Goal: Transaction & Acquisition: Obtain resource

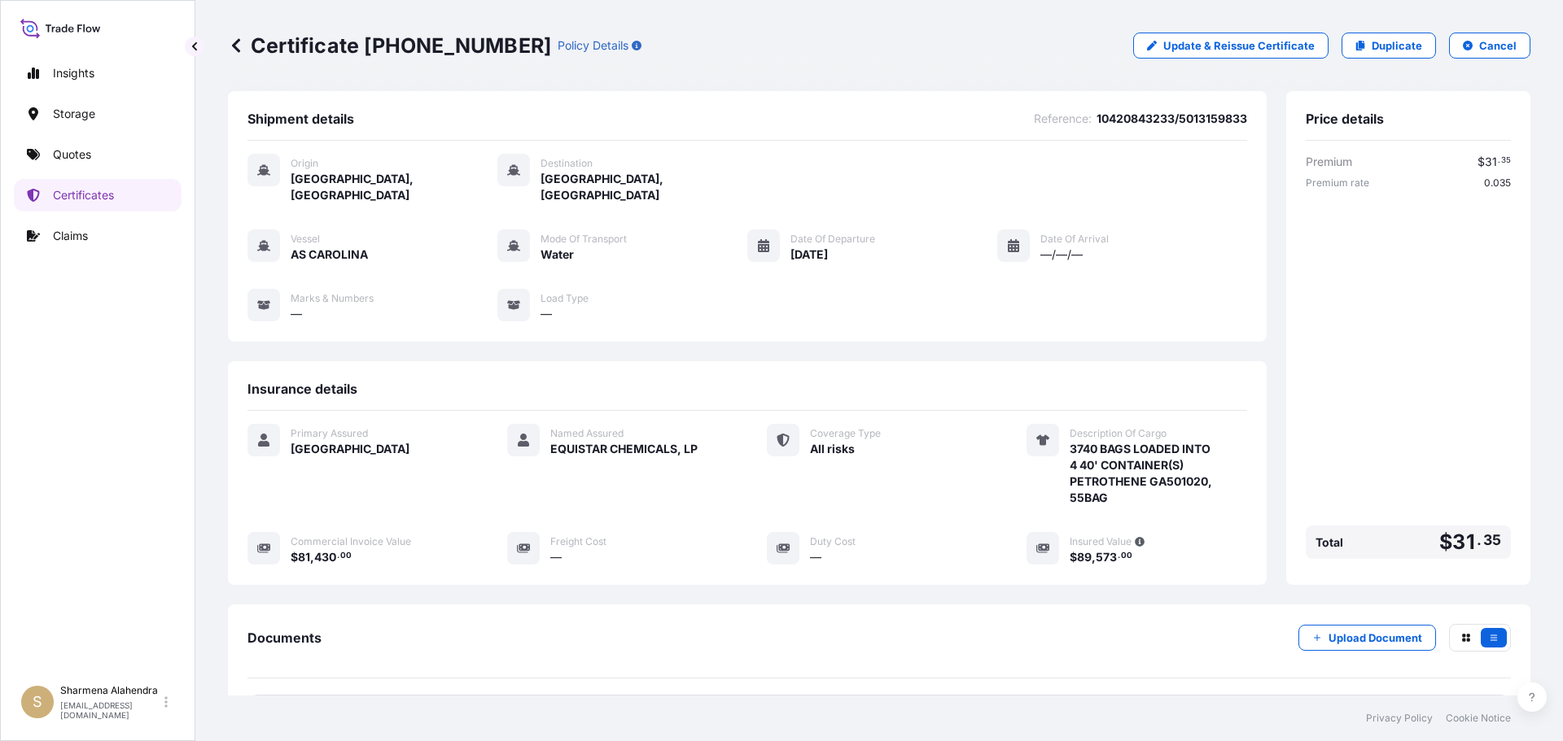
scroll to position [147, 0]
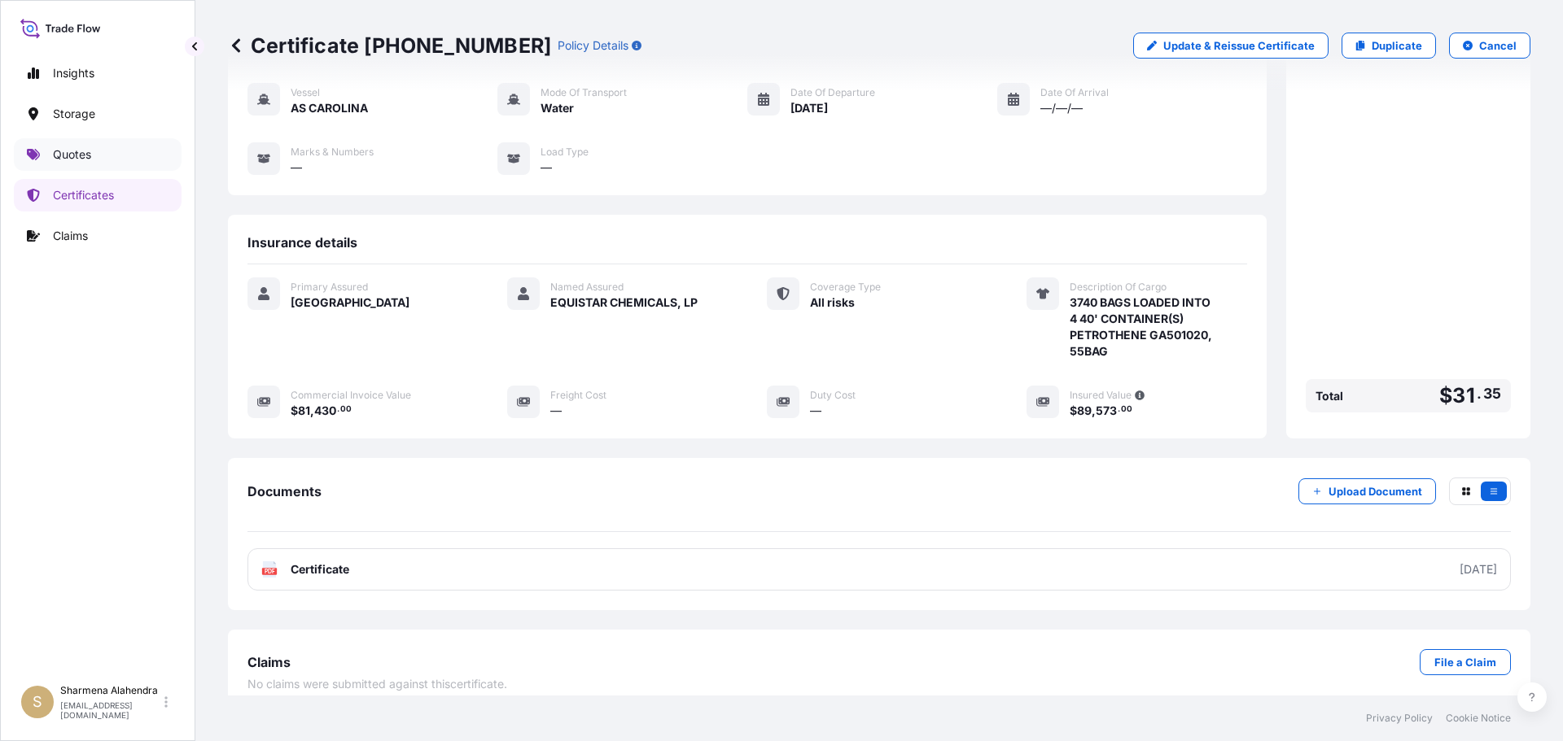
click at [109, 160] on link "Quotes" at bounding box center [98, 154] width 168 height 33
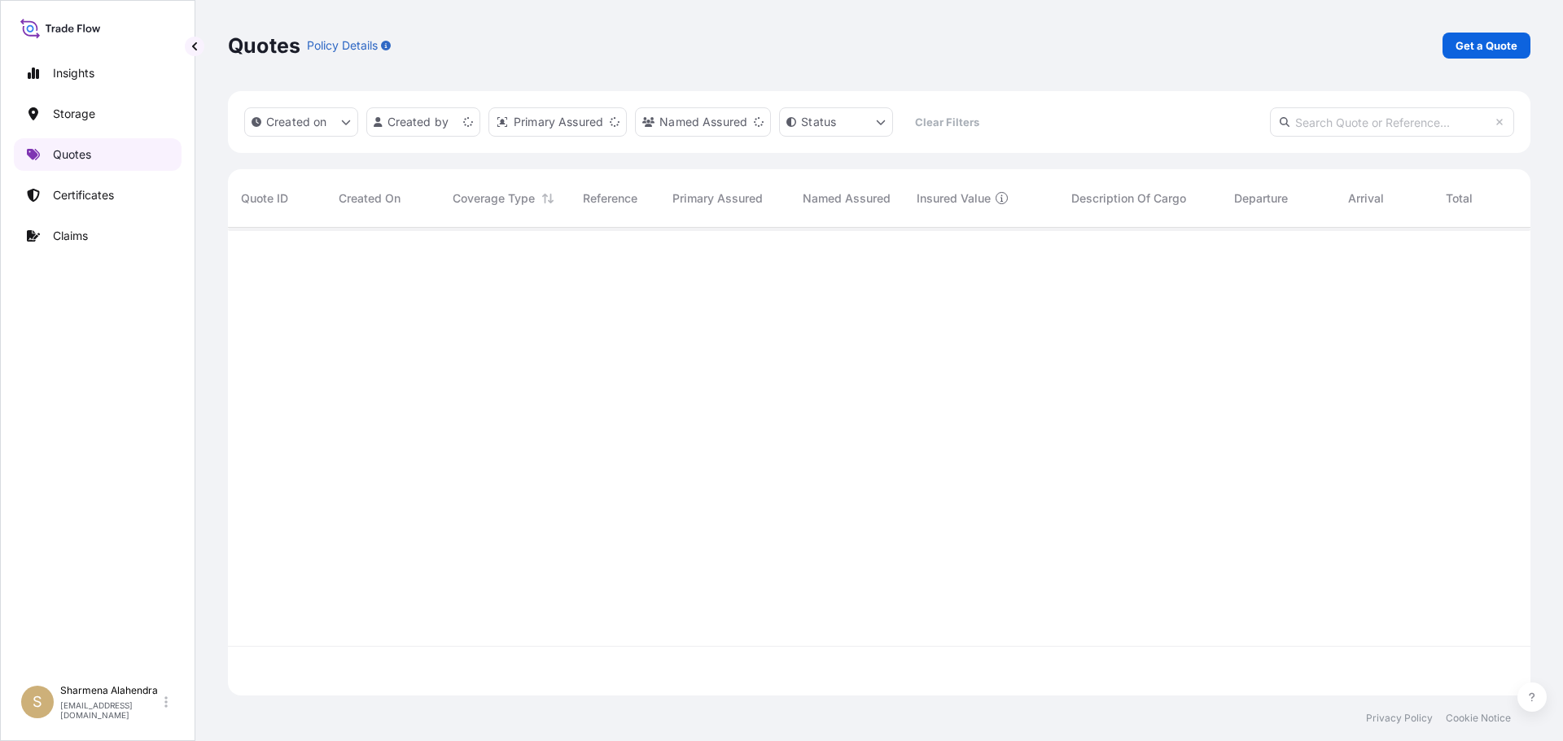
scroll to position [465, 1290]
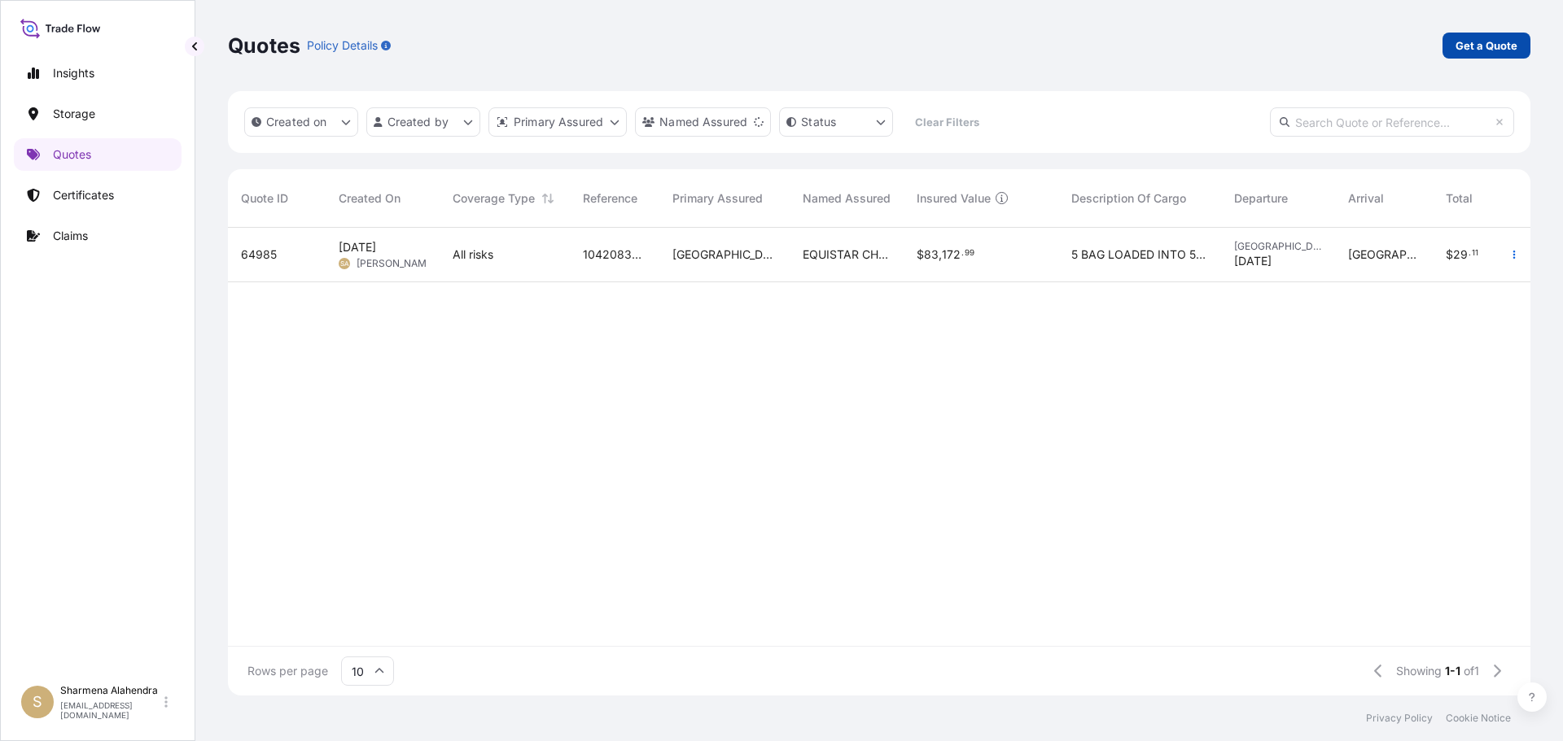
click at [1516, 36] on link "Get a Quote" at bounding box center [1486, 46] width 88 height 26
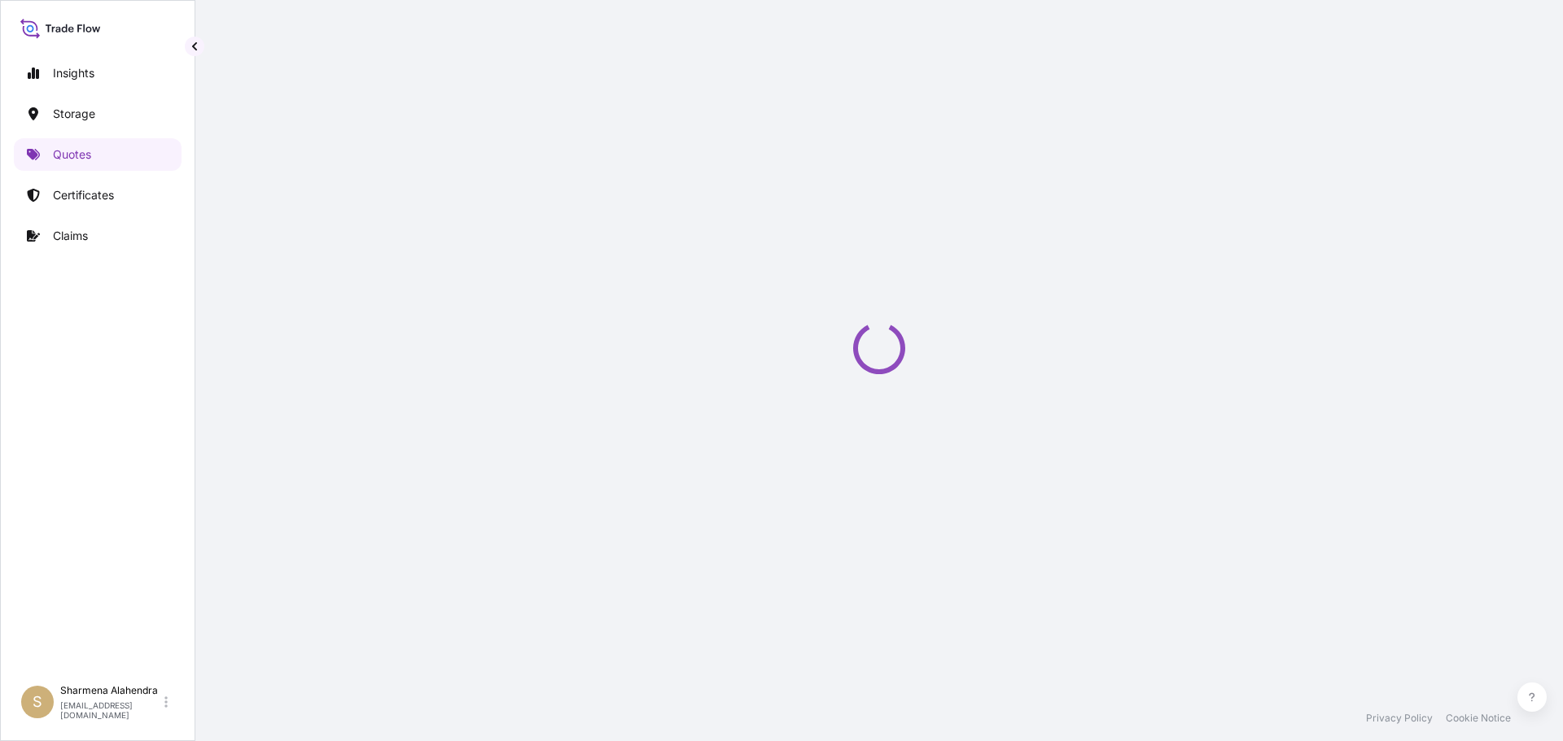
select select "Water"
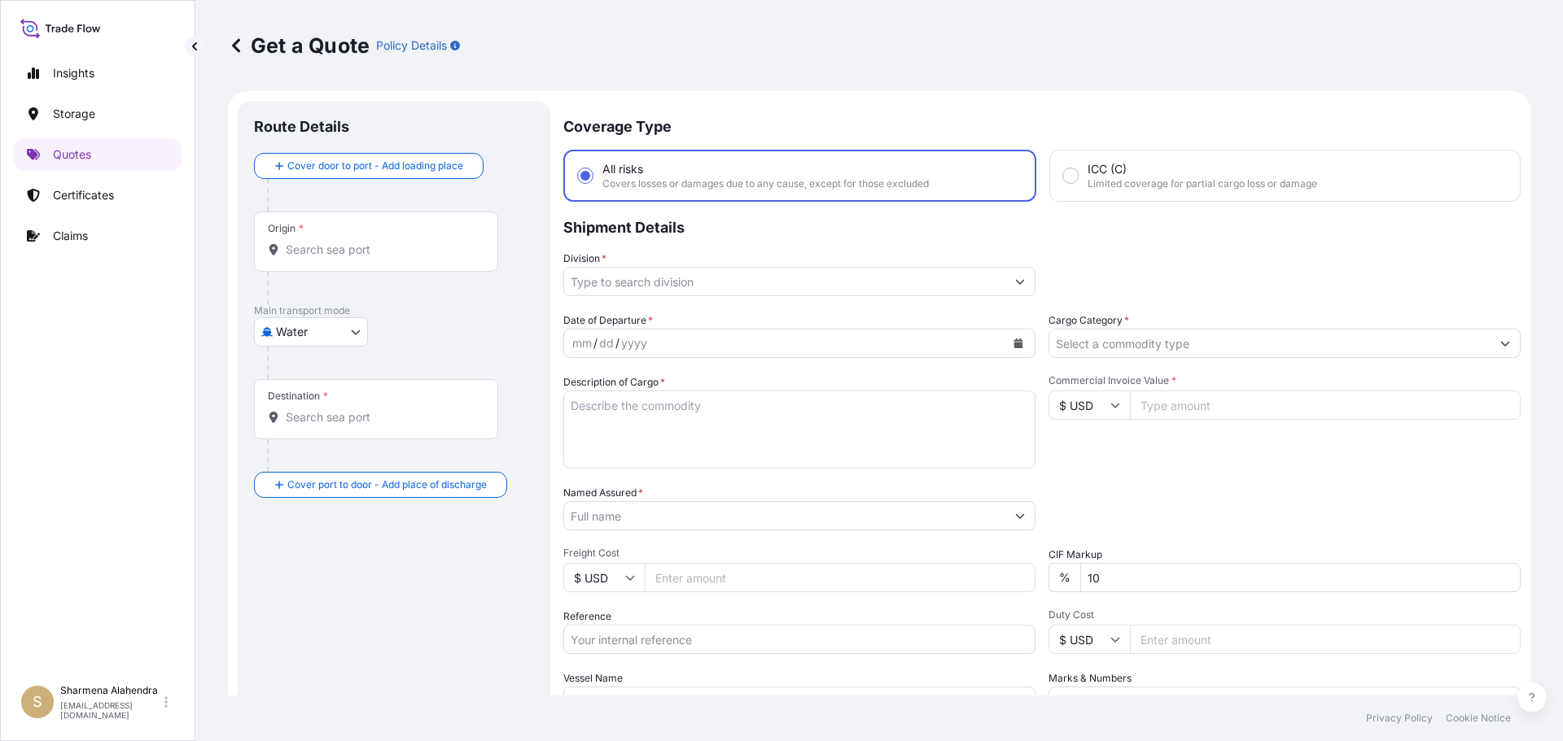
scroll to position [26, 0]
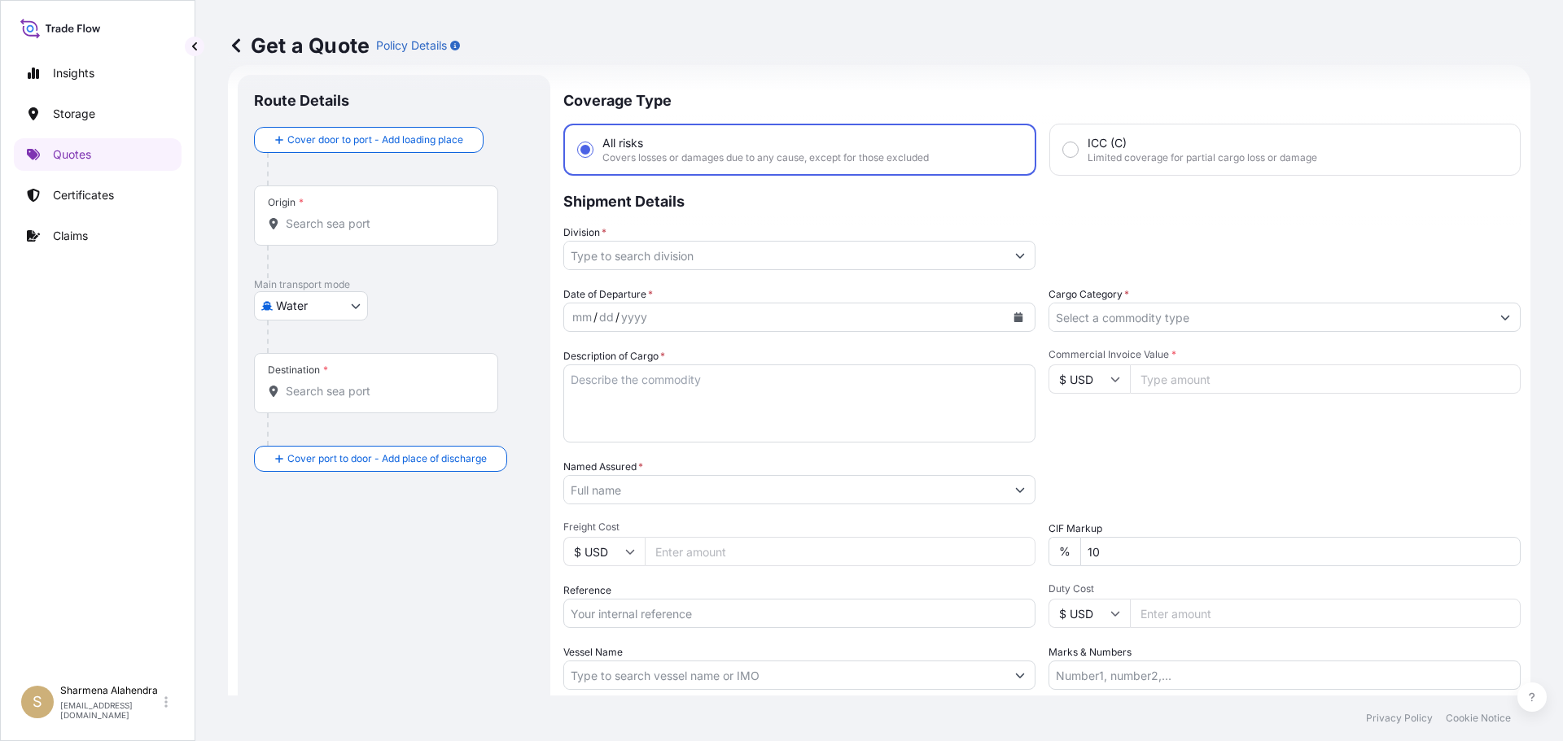
click at [842, 84] on div "Get a Quote Policy Details" at bounding box center [879, 45] width 1302 height 91
click at [342, 231] on input "Origin *" at bounding box center [382, 224] width 192 height 16
paste input "[GEOGRAPHIC_DATA], [GEOGRAPHIC_DATA]"
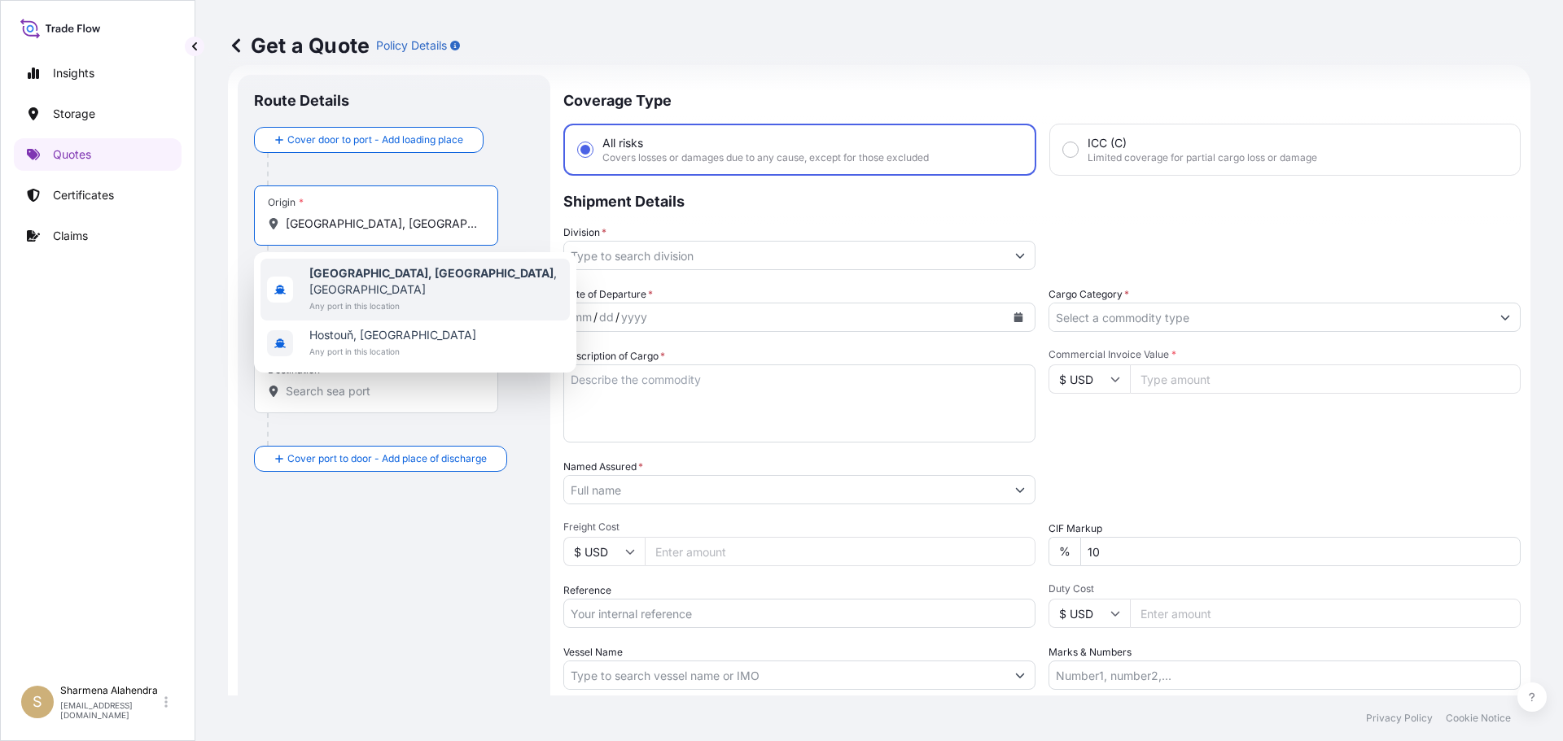
click at [343, 277] on b "[GEOGRAPHIC_DATA], [GEOGRAPHIC_DATA]" at bounding box center [431, 273] width 244 height 14
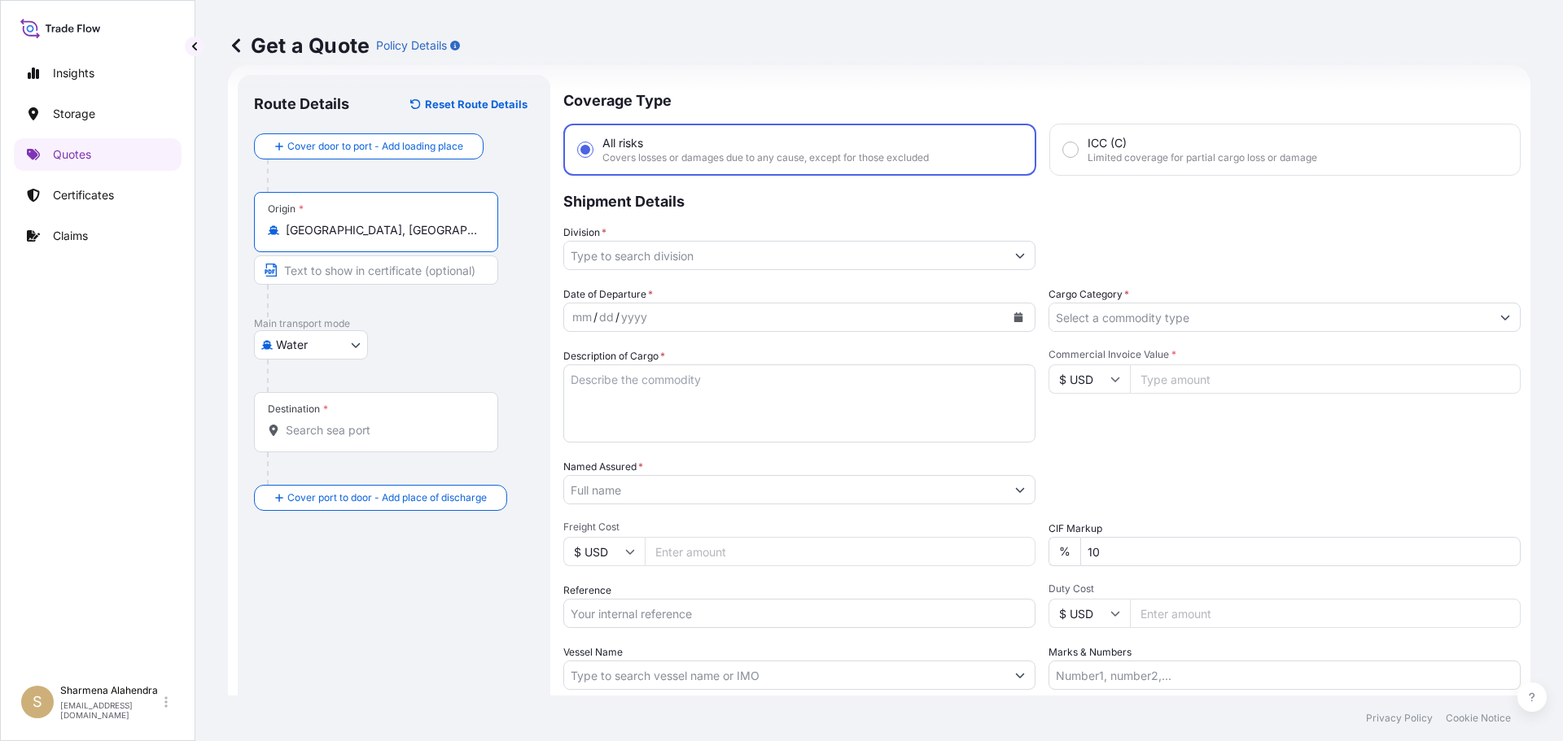
type input "[GEOGRAPHIC_DATA], [GEOGRAPHIC_DATA], [GEOGRAPHIC_DATA]"
click at [816, 71] on div "Get a Quote Policy Details" at bounding box center [879, 45] width 1302 height 91
click at [367, 427] on input "Destination *" at bounding box center [382, 430] width 192 height 16
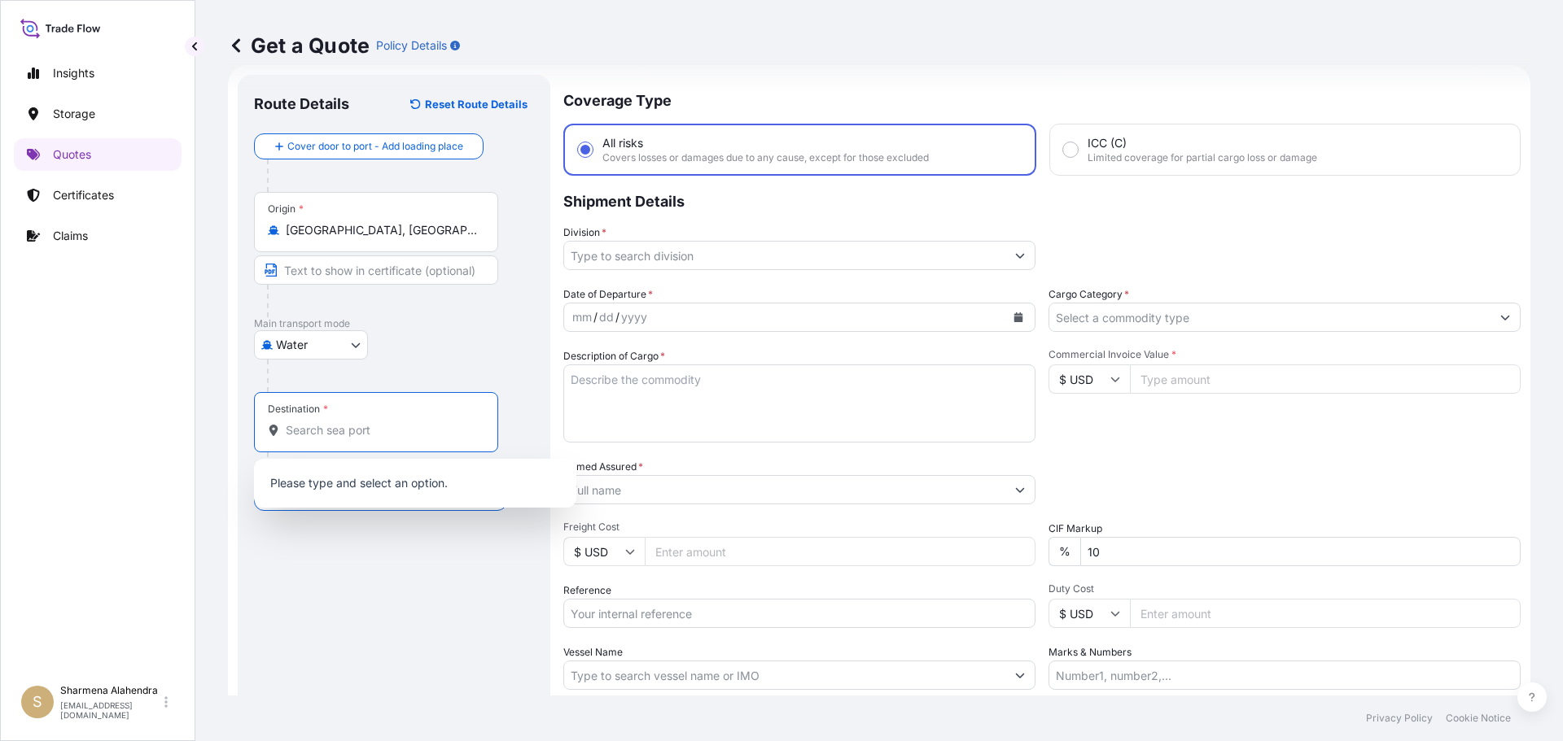
paste input "ITAJAI"
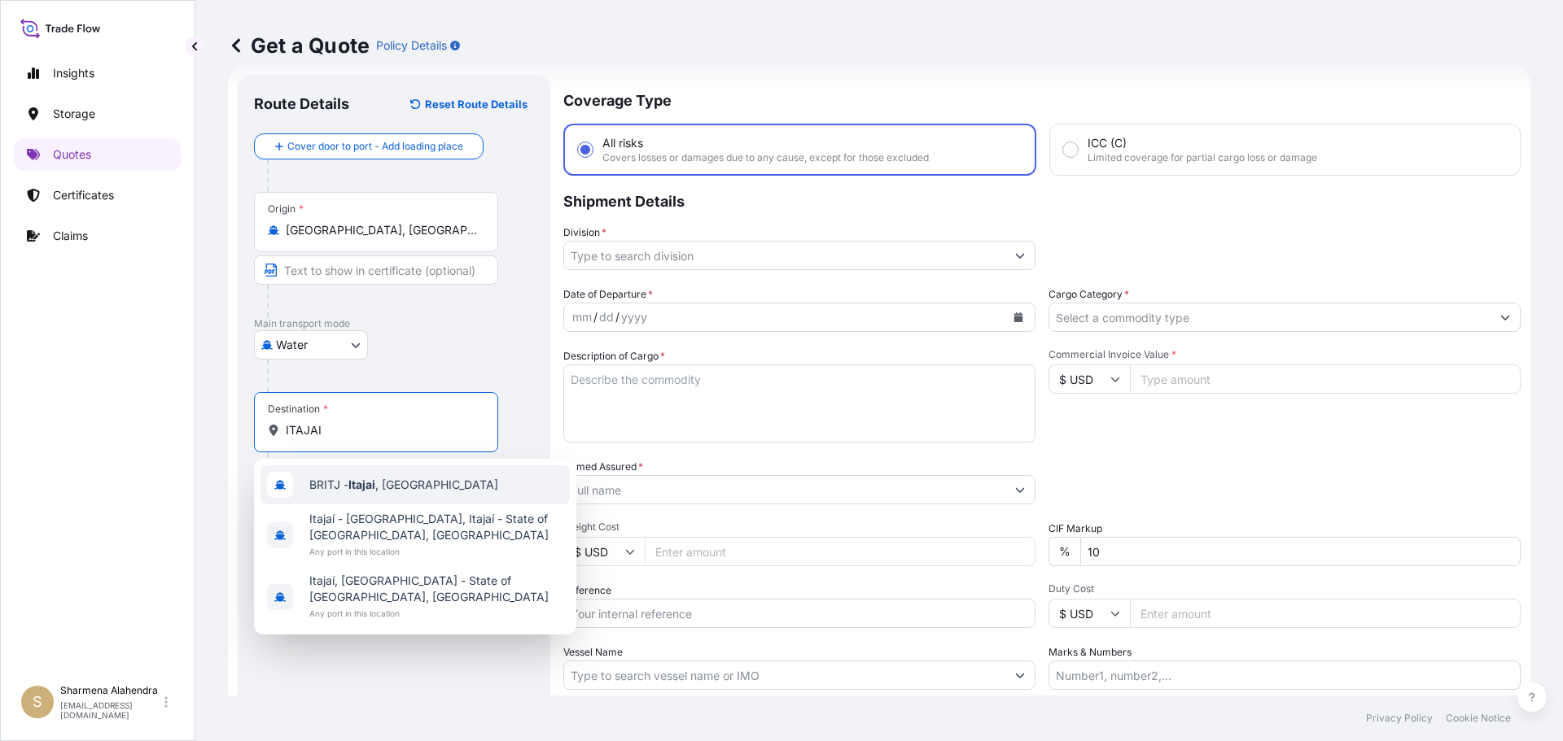
click at [320, 492] on span "BRITJ - Itajai , [GEOGRAPHIC_DATA]" at bounding box center [403, 485] width 189 height 16
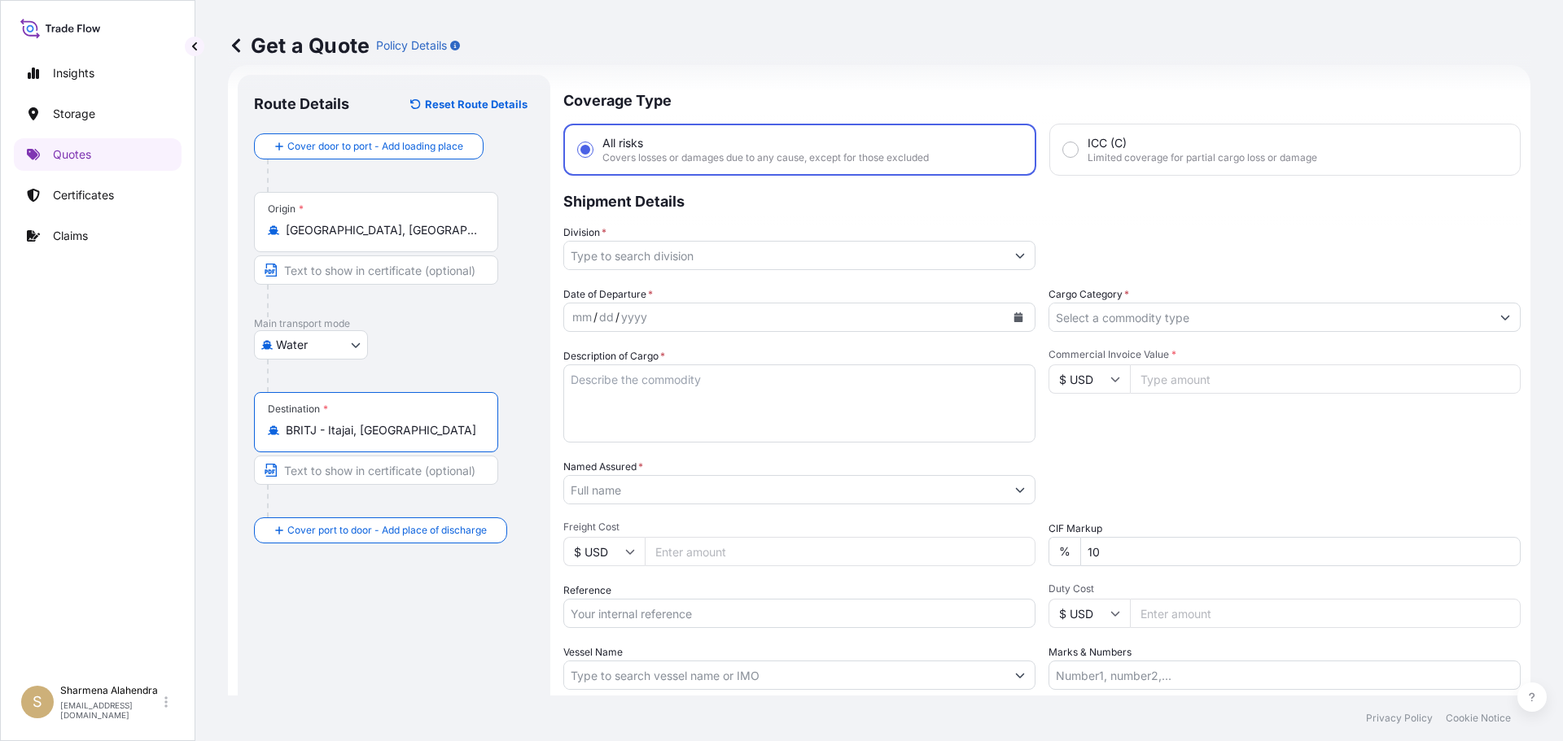
type input "BRITJ - Itajai, [GEOGRAPHIC_DATA]"
click at [888, 260] on input "Division *" at bounding box center [784, 255] width 441 height 29
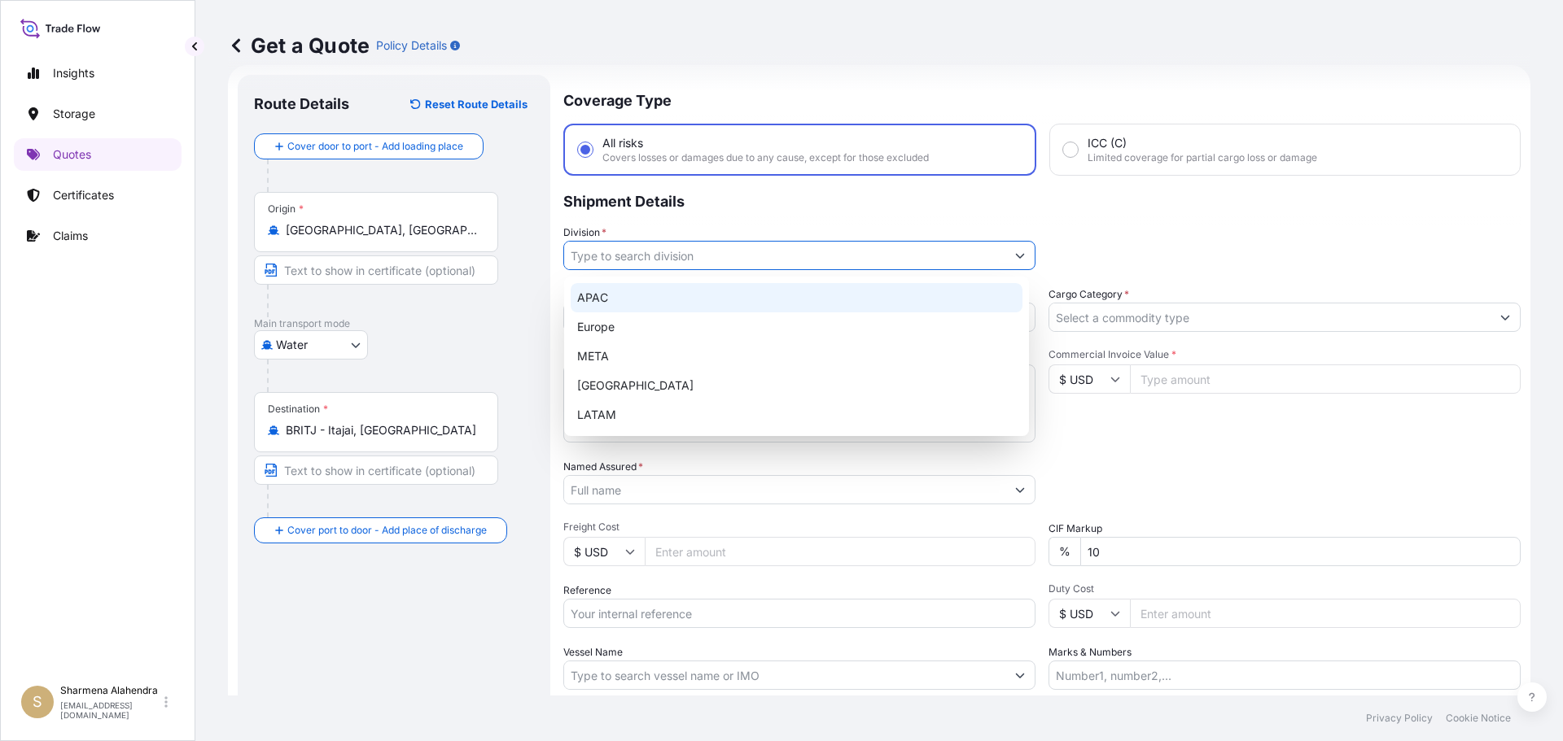
click at [628, 293] on div "APAC" at bounding box center [797, 297] width 452 height 29
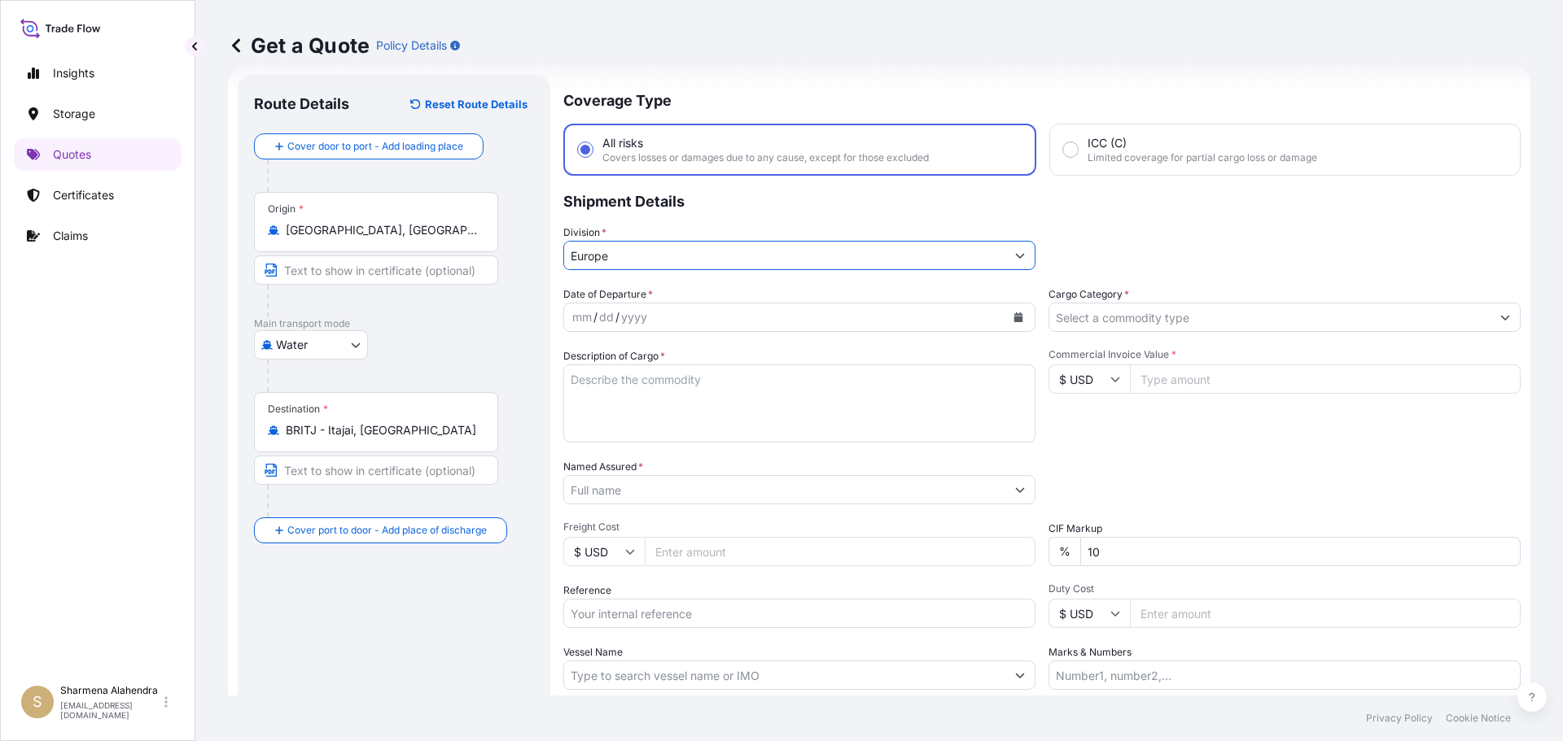
click at [1013, 313] on icon "Calendar" at bounding box center [1018, 318] width 10 height 10
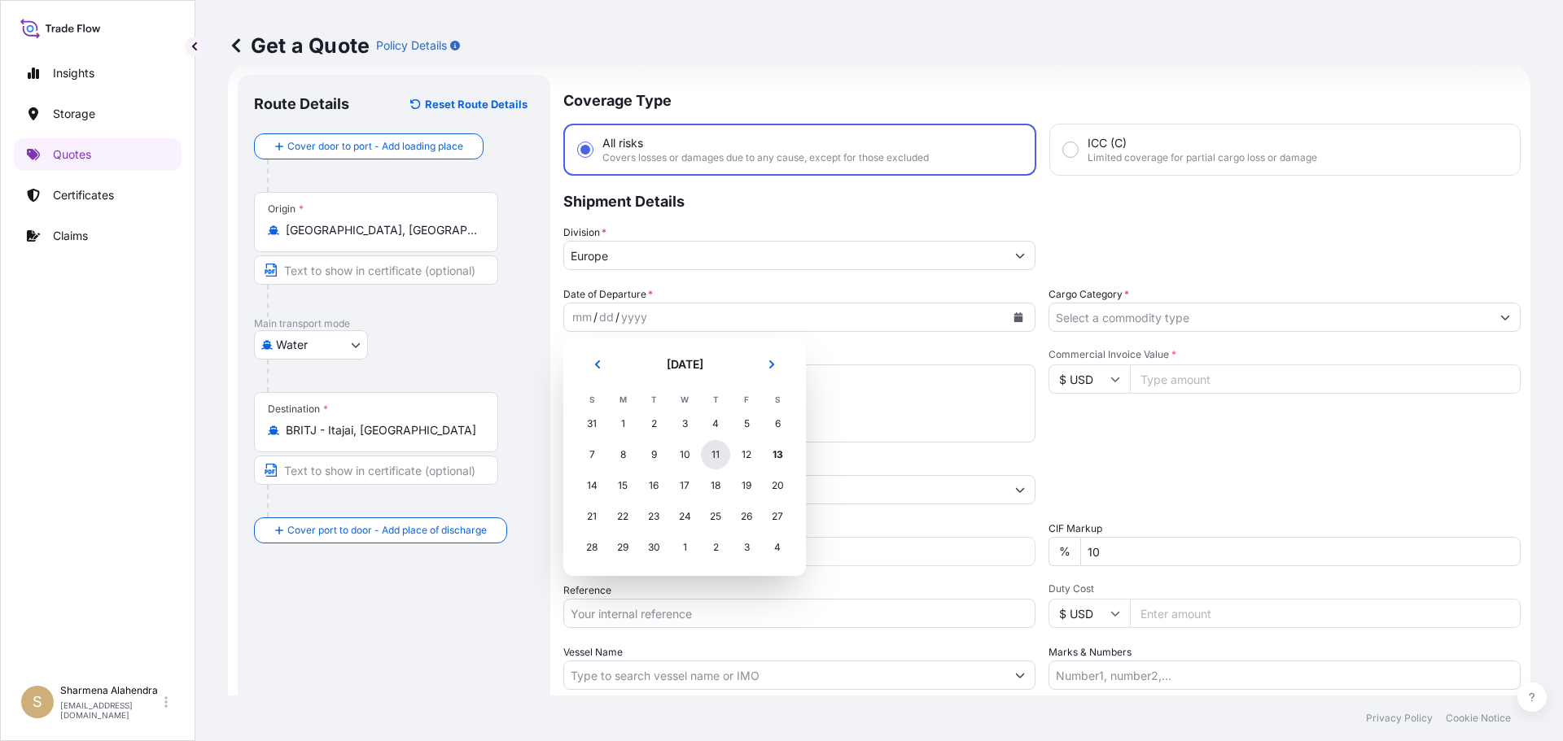
click at [711, 457] on div "11" at bounding box center [715, 454] width 29 height 29
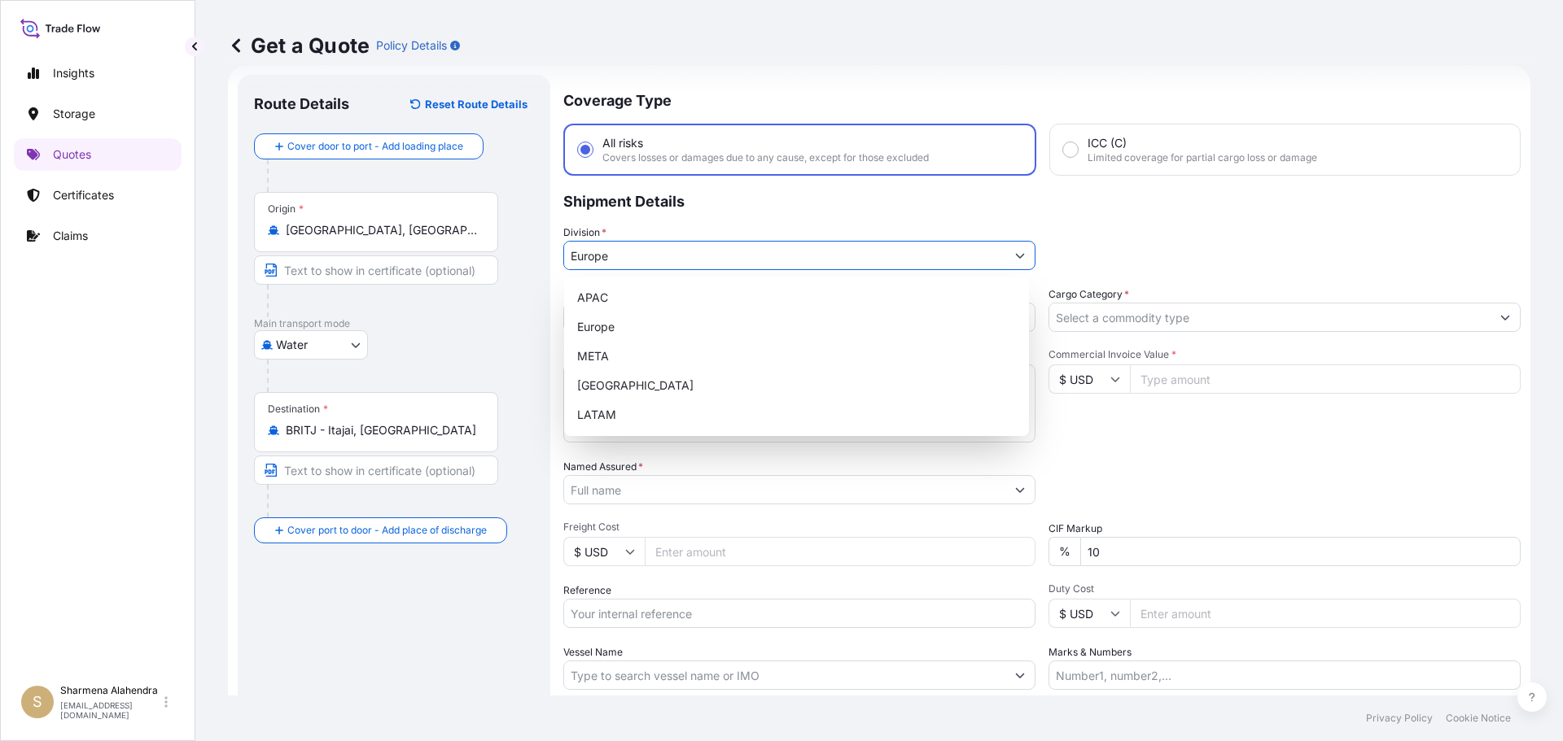
click at [698, 252] on input "Europe" at bounding box center [784, 255] width 441 height 29
click at [615, 288] on div "APAC" at bounding box center [797, 297] width 452 height 29
type input "APAC"
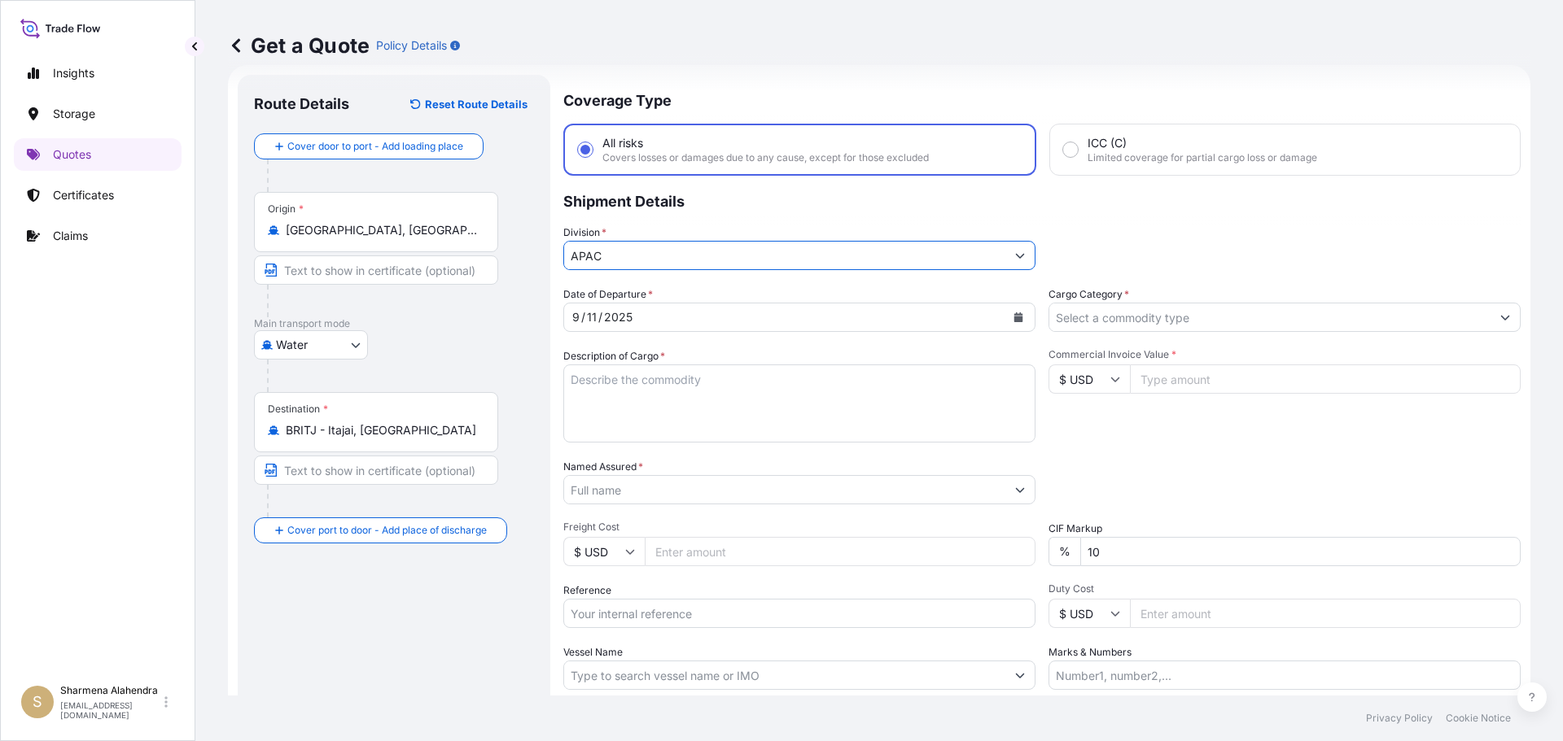
click at [637, 417] on textarea "Description of Cargo *" at bounding box center [799, 404] width 472 height 78
click at [860, 413] on textarea "Description of Cargo *" at bounding box center [799, 404] width 472 height 78
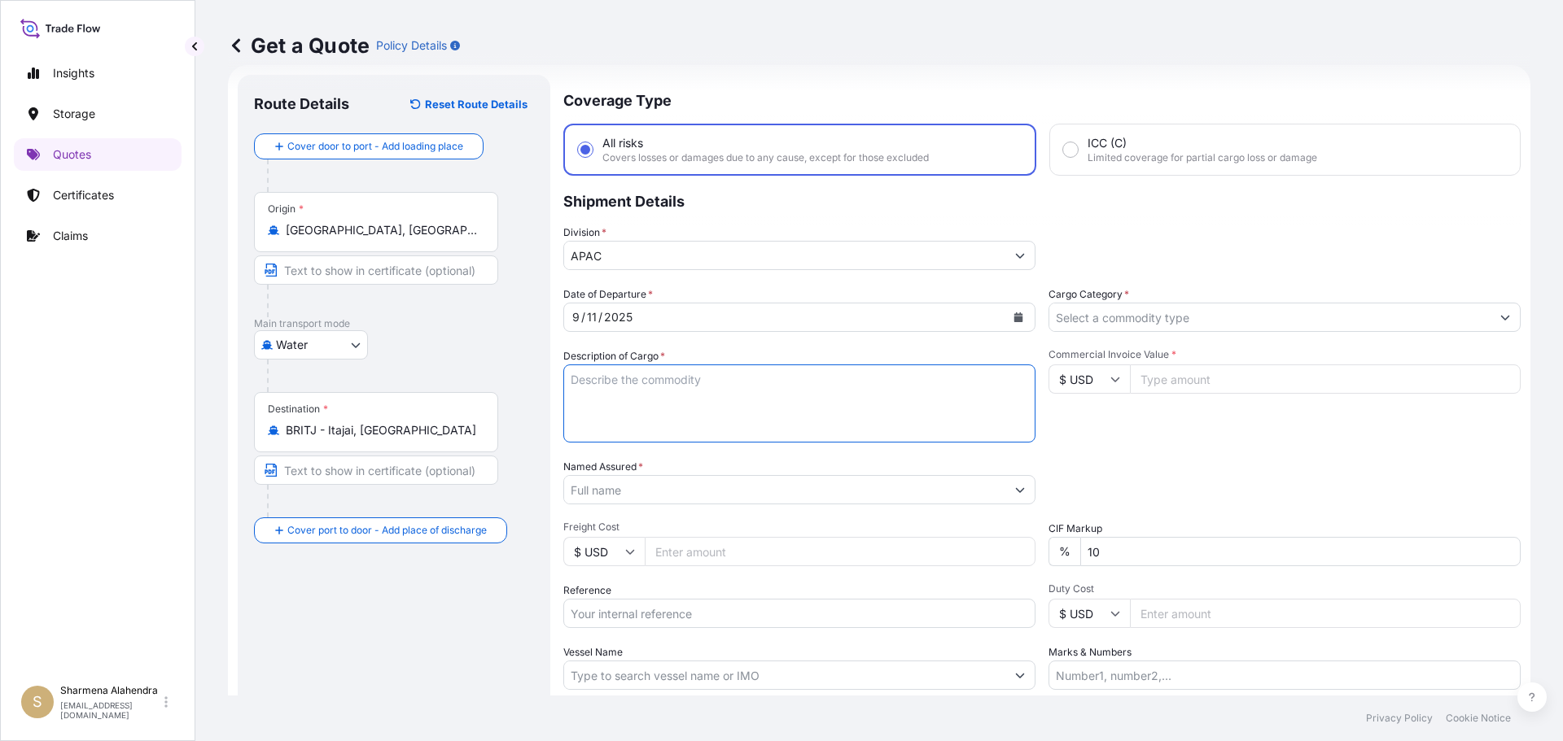
paste textarea "BAGS LOADED ONTO 17 PALLETS LOADED INTO 1 40' CONTAINER(S) PETROTHENE NA303013,…"
click at [570, 383] on textarea "BAGS LOADED ONTO 17 PALLETS LOADED INTO 1 40' CONTAINER(S) PETROTHENE NA303013,…" at bounding box center [799, 404] width 472 height 78
type textarea "935 BAGS LOADED ONTO 17 PALLETS LOADED INTO 1 40' CONTAINER(S) PETROTHENE NA303…"
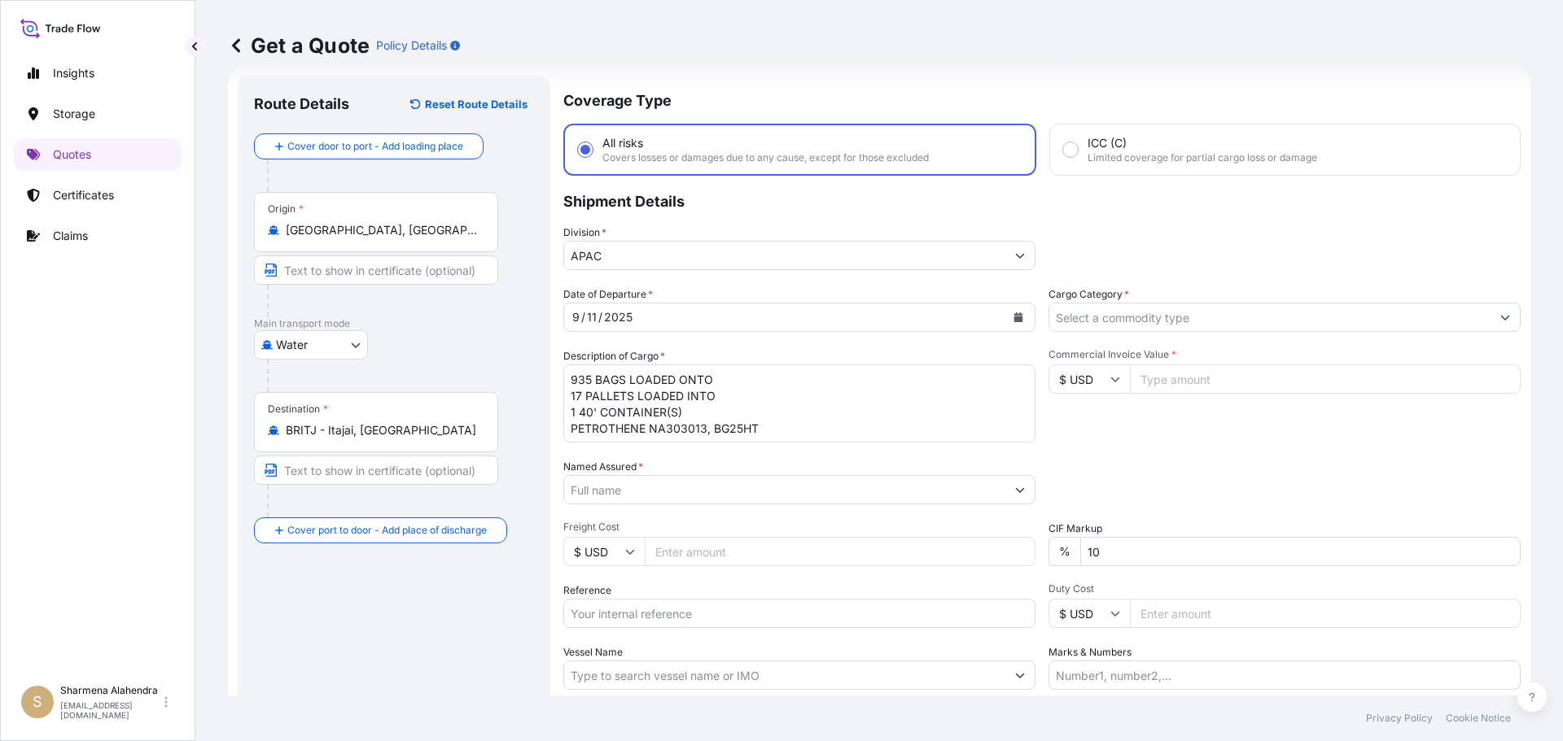
click at [818, 491] on input "Named Assured *" at bounding box center [784, 489] width 441 height 29
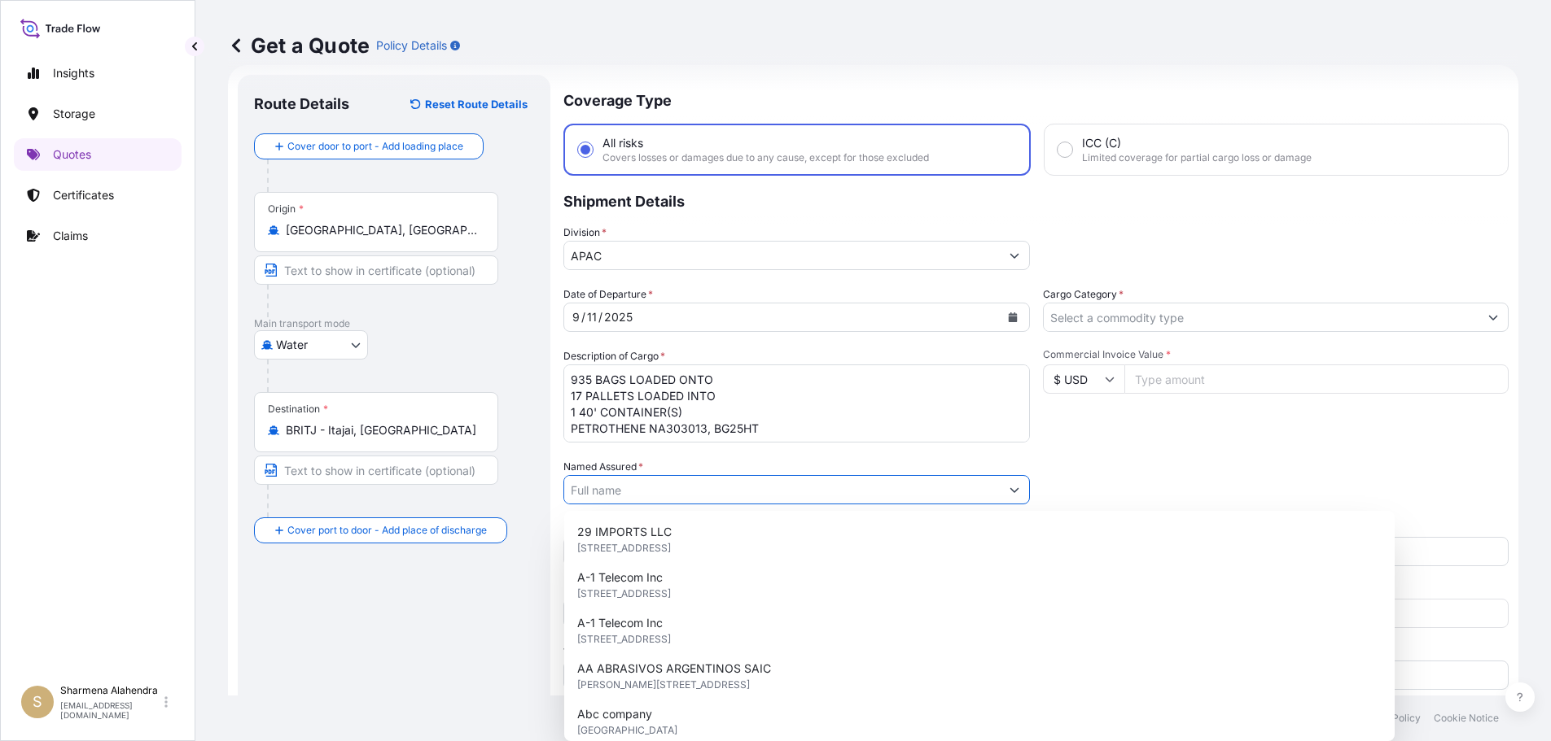
paste input "EQUISTAR CHEMICALS, LP"
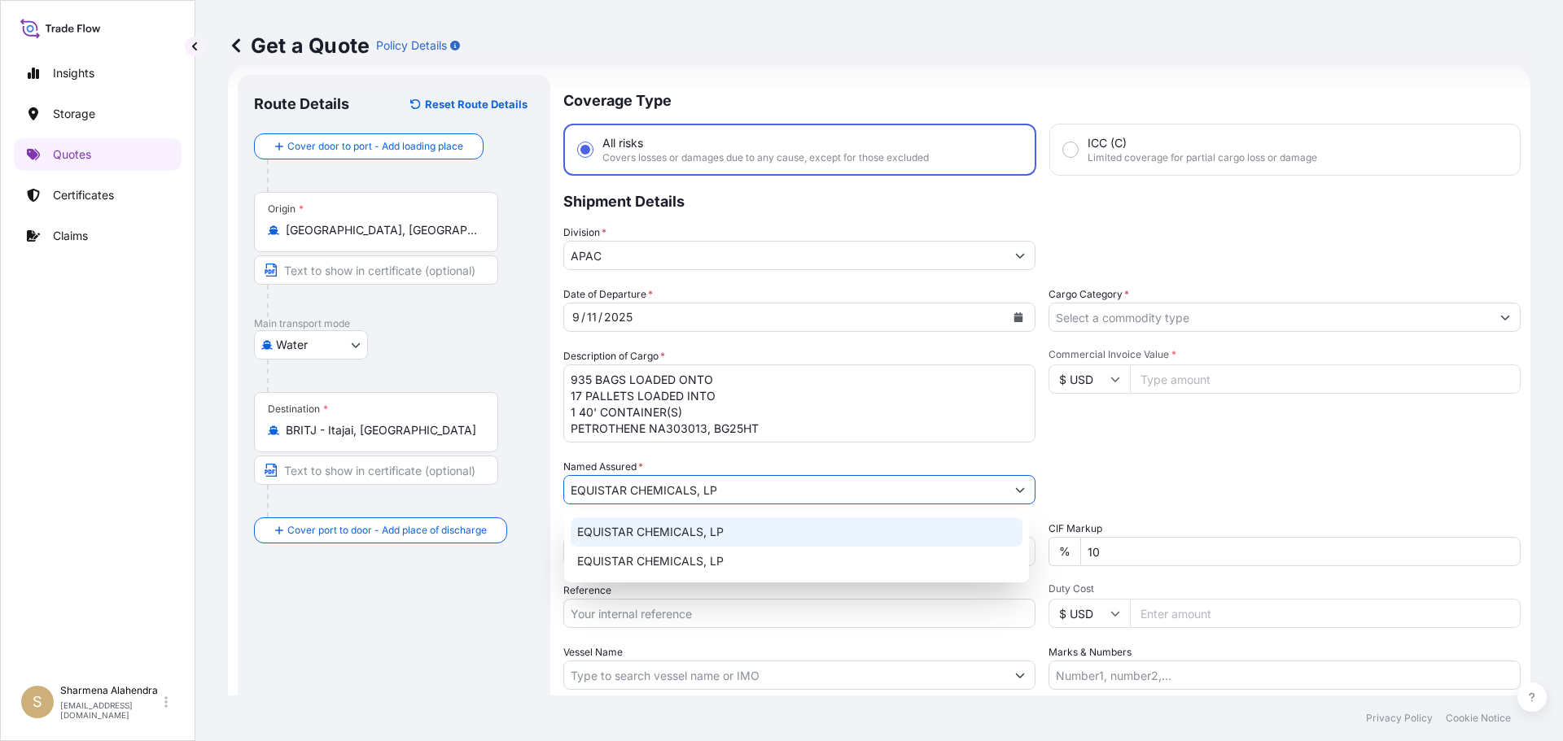
click at [641, 533] on span "EQUISTAR CHEMICALS, LP" at bounding box center [650, 532] width 147 height 16
paste input "10420870588"
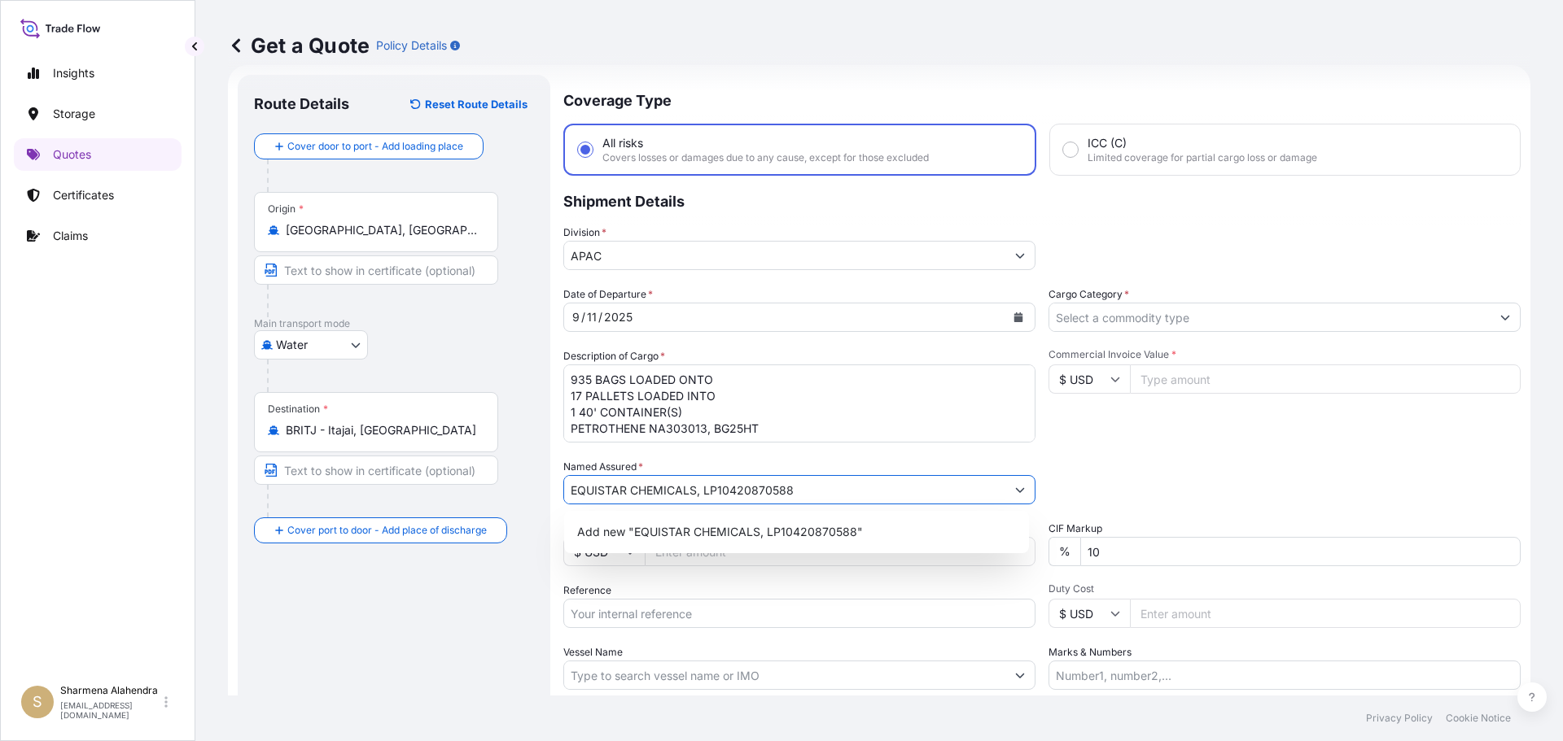
drag, startPoint x: 715, startPoint y: 488, endPoint x: 838, endPoint y: 488, distance: 123.7
click at [838, 488] on input "EQUISTAR CHEMICALS, LP10420870588" at bounding box center [784, 489] width 441 height 29
type input "EQUISTAR CHEMICALS, LP"
click at [744, 533] on span "Add new "EQUISTAR CHEMICALS, LP"" at bounding box center [681, 532] width 209 height 16
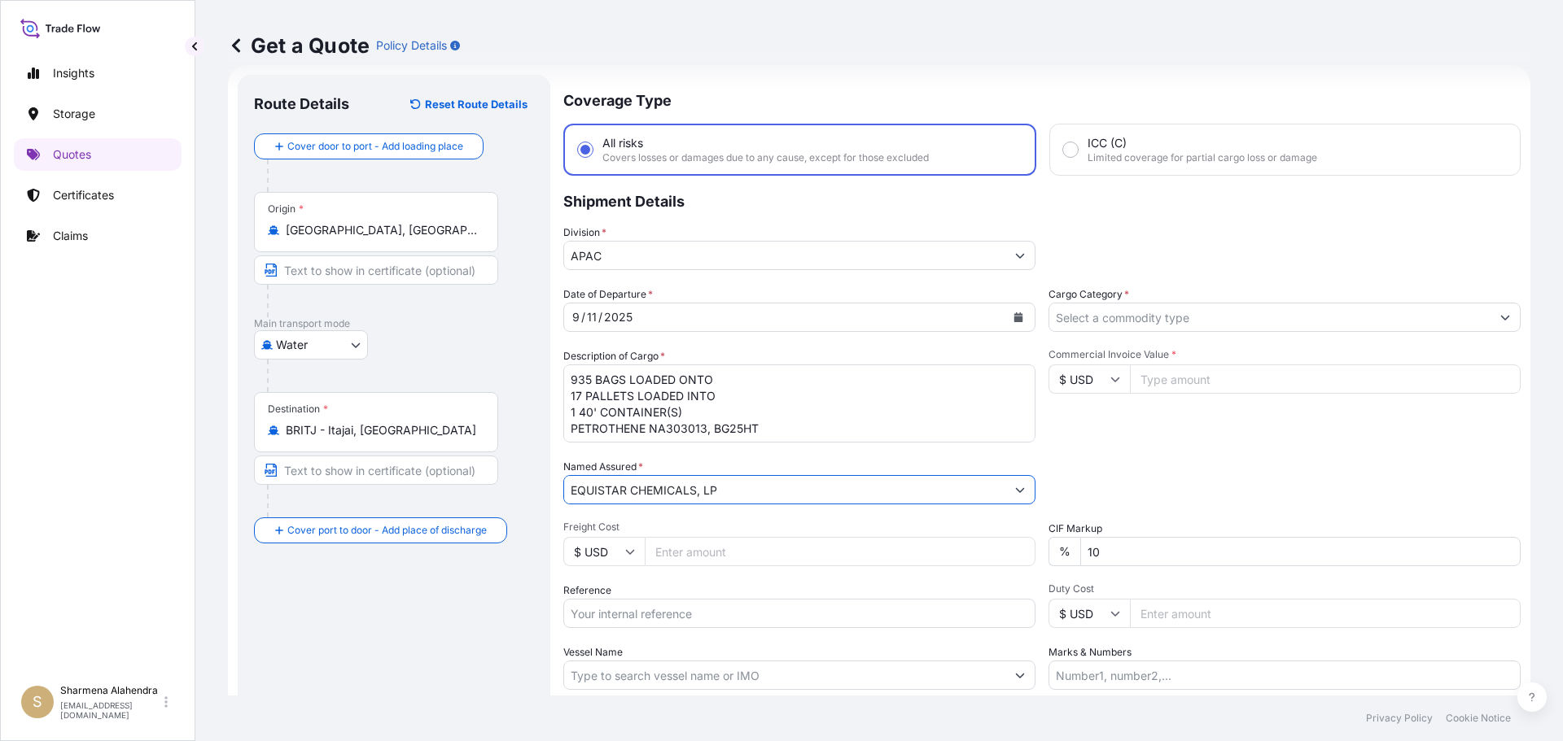
click at [626, 604] on input "Reference" at bounding box center [799, 613] width 472 height 29
paste input "10420870588"
paste input "5013233289"
type input "10420870588/5013233289"
click at [614, 679] on input "Vessel Name" at bounding box center [784, 675] width 441 height 29
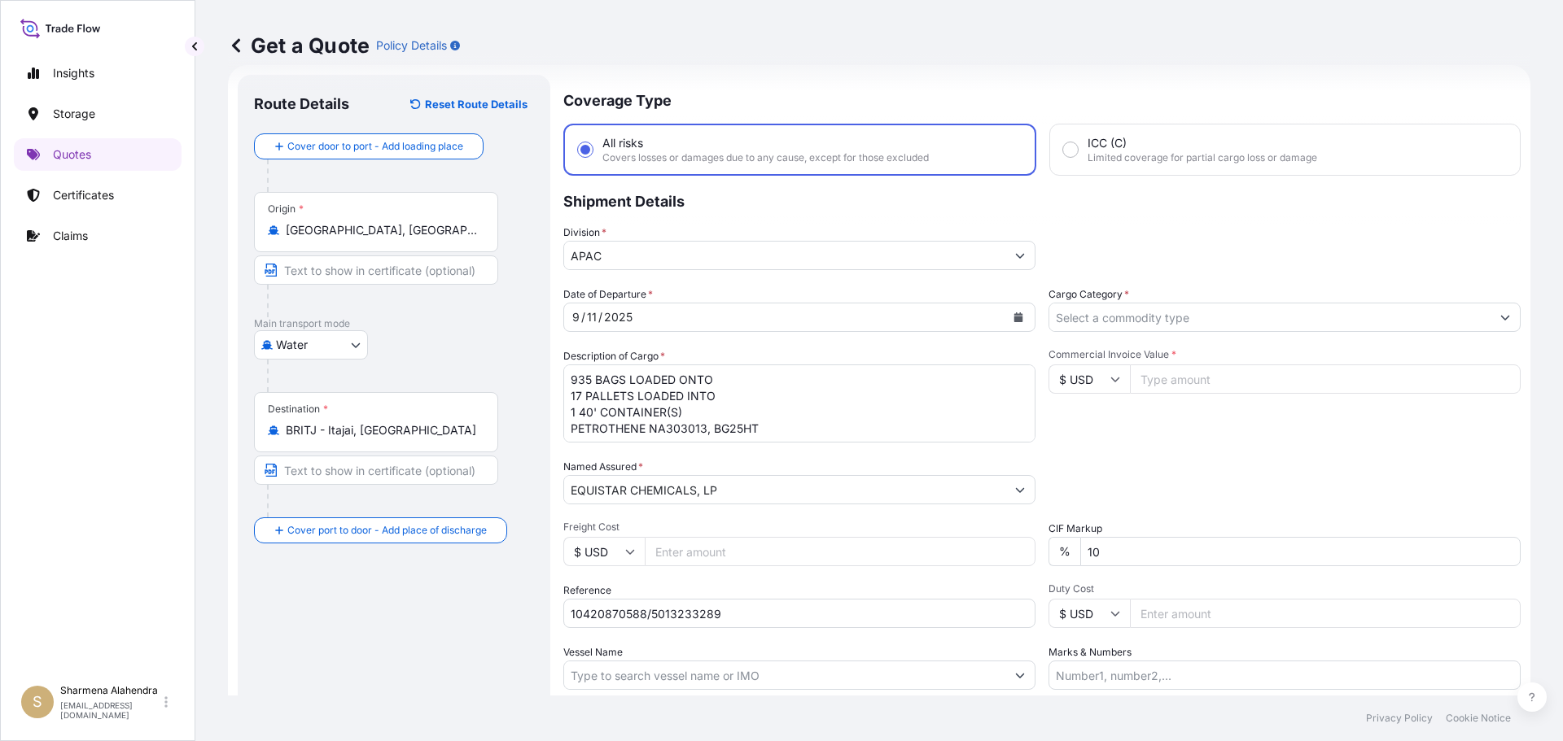
click at [861, 672] on input "Vessel Name" at bounding box center [784, 675] width 441 height 29
paste input "RDO ENDEAVOUR"
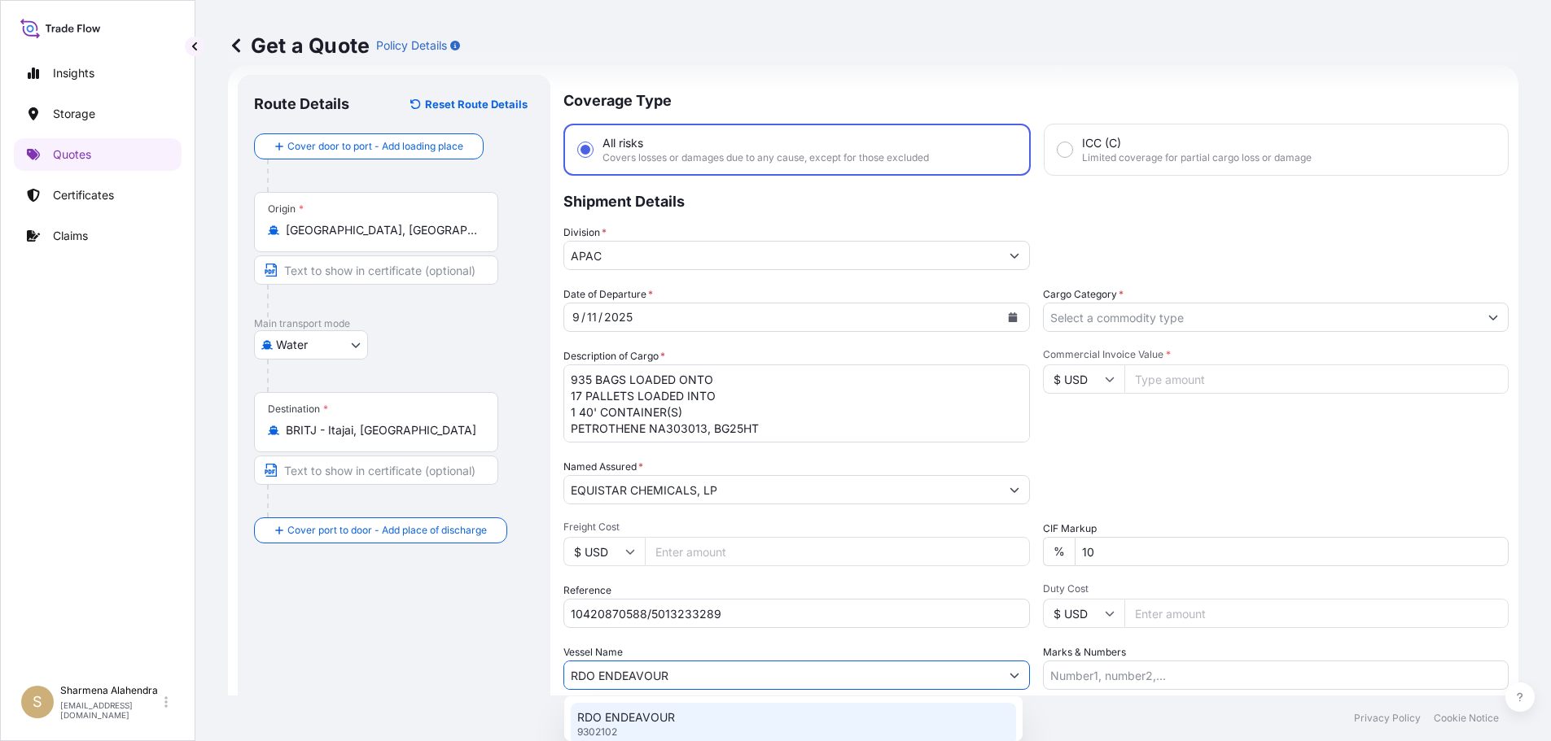
click at [685, 718] on div "RDO ENDEAVOUR 9302102" at bounding box center [793, 724] width 445 height 42
type input "RDO ENDEAVOUR"
click at [1170, 318] on input "Cargo Category *" at bounding box center [1269, 317] width 441 height 29
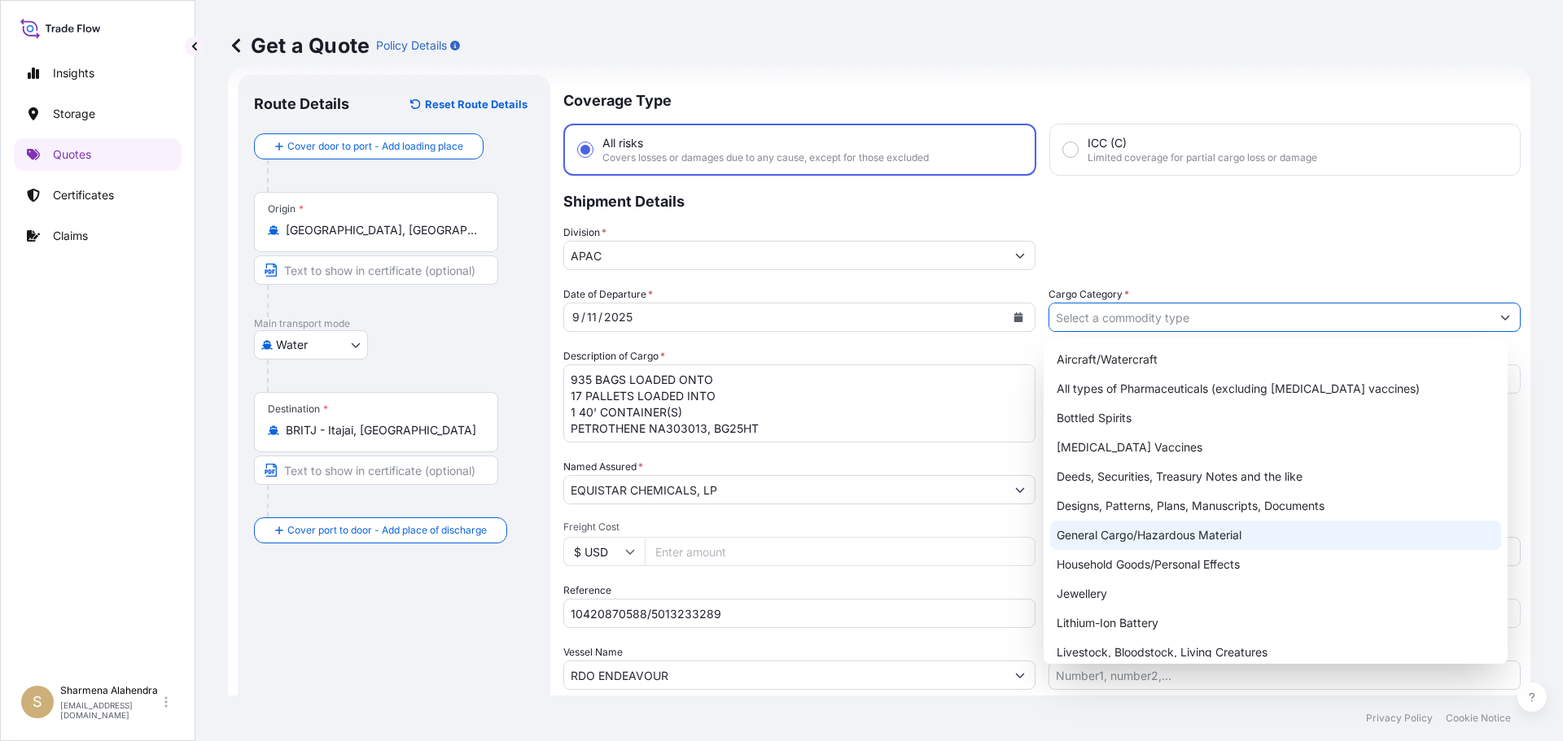
click at [1100, 534] on div "General Cargo/Hazardous Material" at bounding box center [1276, 535] width 452 height 29
type input "General Cargo/Hazardous Material"
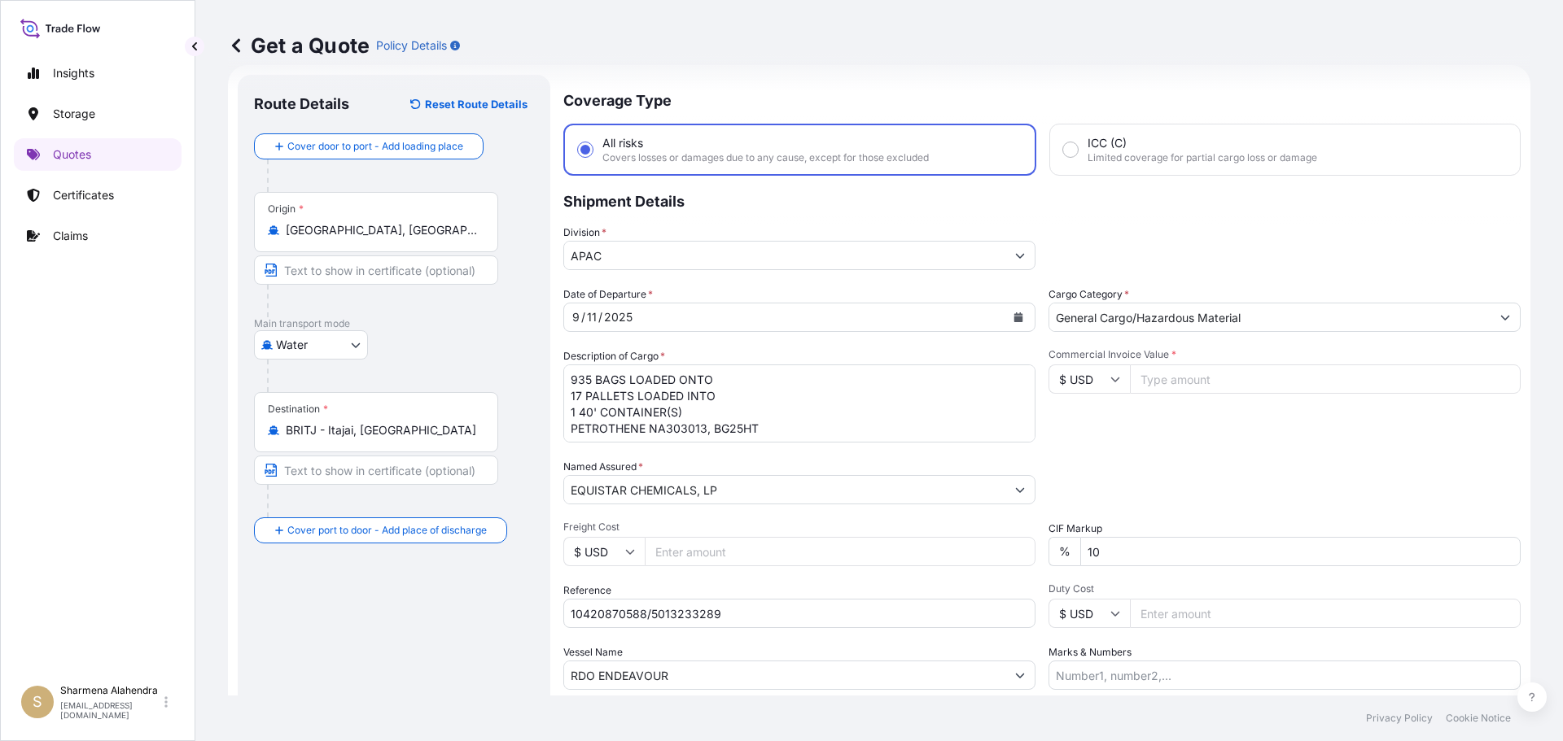
click at [785, 408] on textarea "935 BAGS LOADED ONTO 17 PALLETS LOADED INTO 1 40' CONTAINER(S) PETROTHENE NA303…" at bounding box center [799, 404] width 472 height 78
click at [1222, 385] on input "Commercial Invoice Value *" at bounding box center [1325, 379] width 391 height 29
paste input "23630"
type input "23630.00"
click at [1257, 456] on div "Date of Departure * [DATE] Cargo Category * General Cargo/Hazardous Material De…" at bounding box center [1041, 488] width 957 height 404
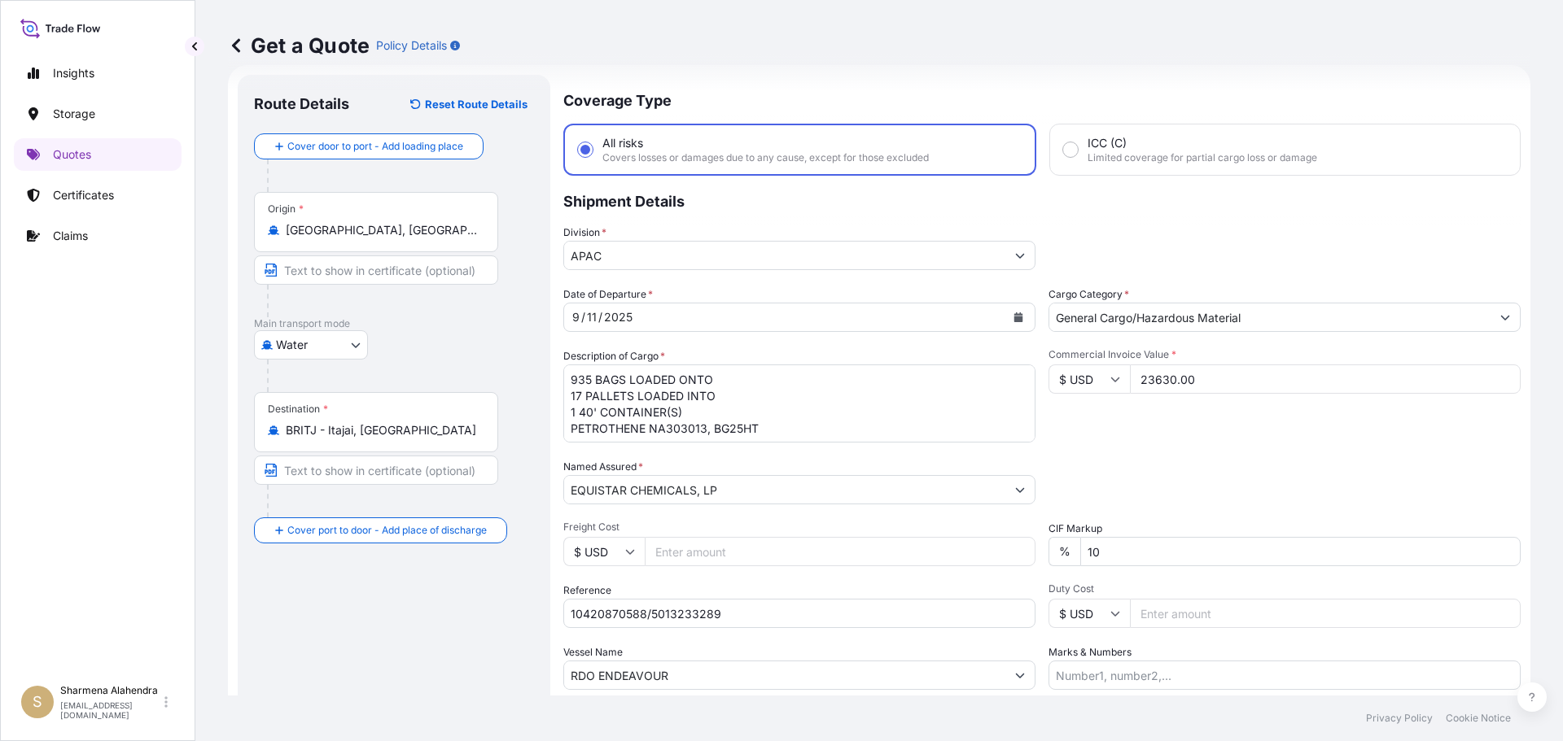
click at [1139, 436] on div "Commercial Invoice Value * $ USD 23630.00" at bounding box center [1284, 395] width 472 height 94
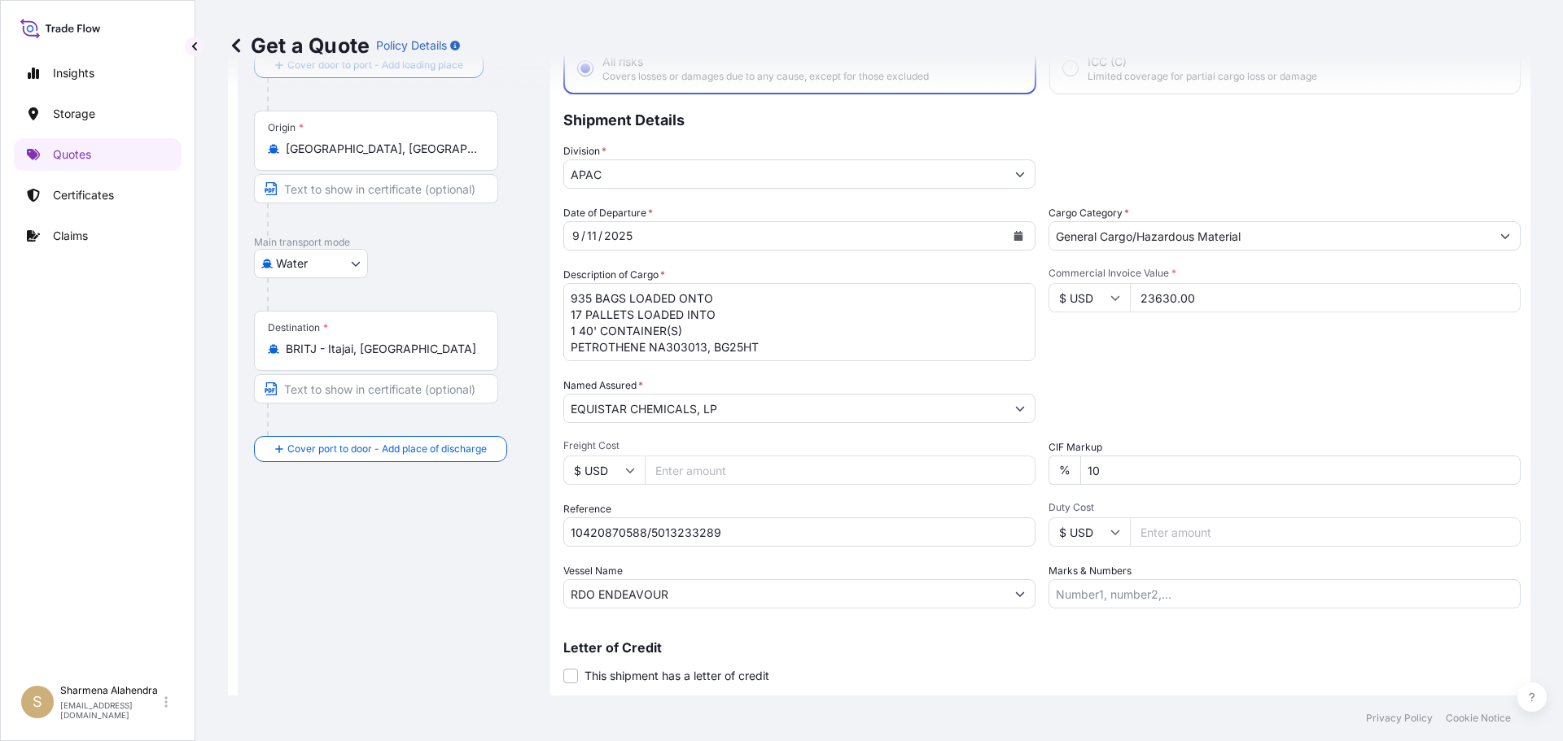
scroll to position [151, 0]
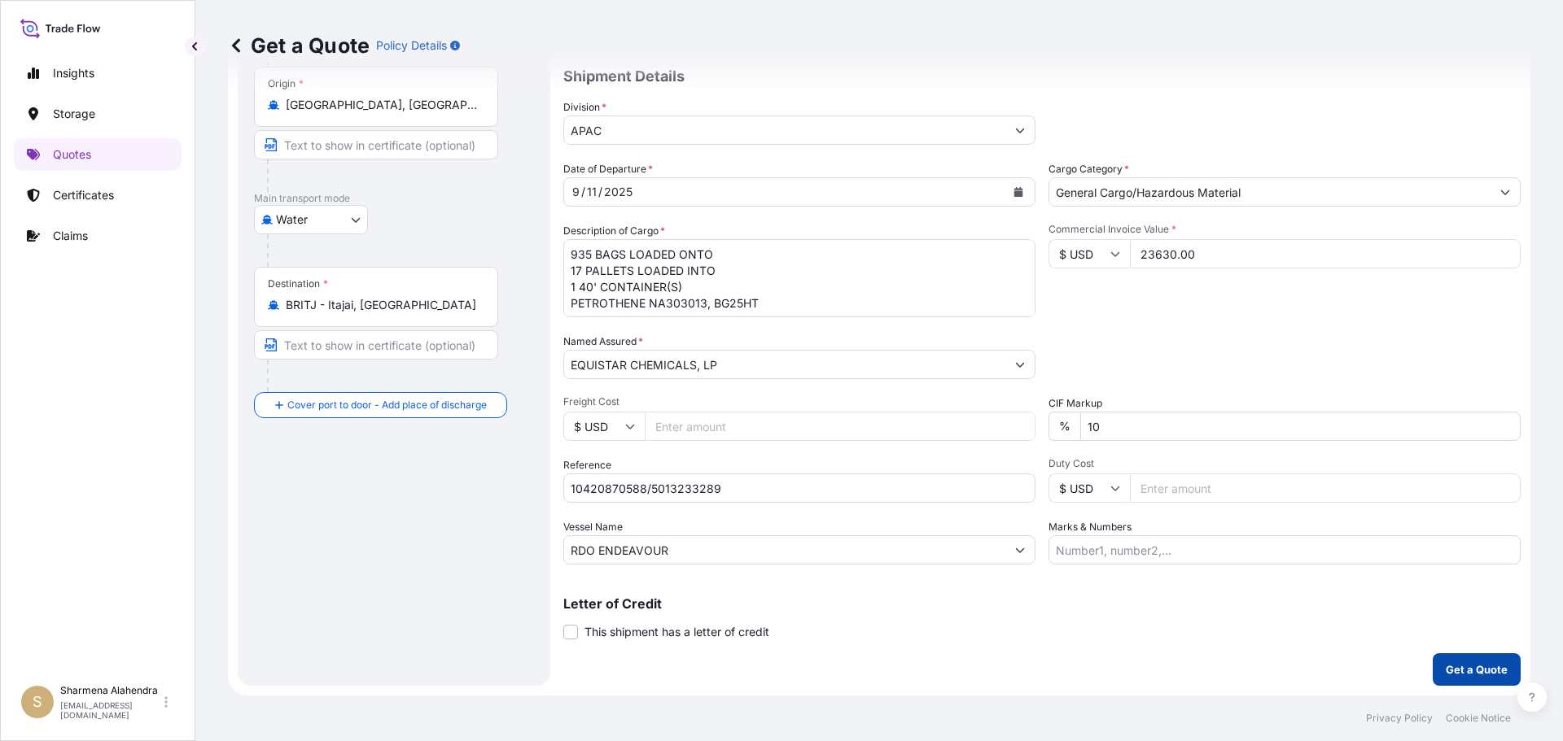
click at [1440, 661] on button "Get a Quote" at bounding box center [1476, 670] width 88 height 33
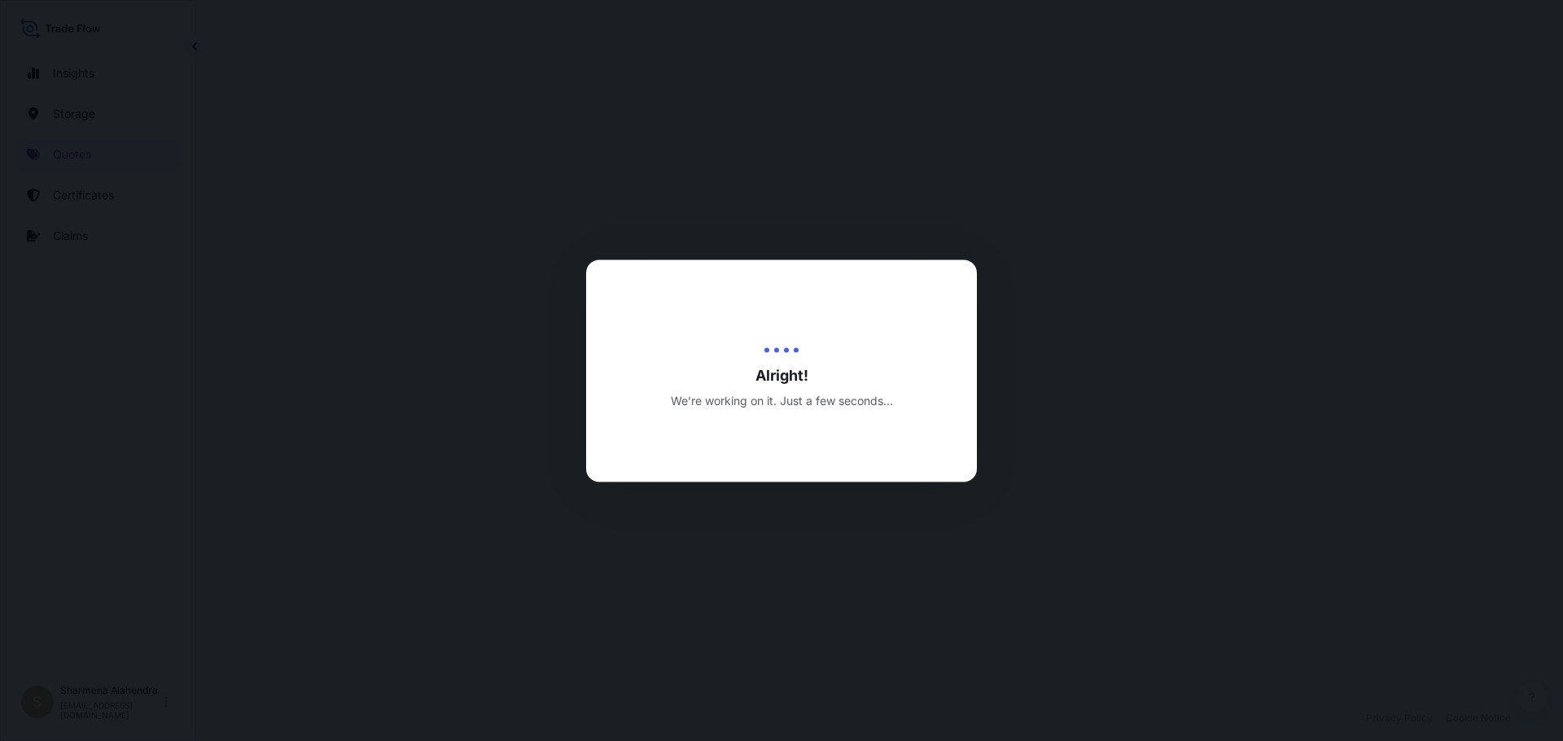
scroll to position [782, 0]
select select "Water"
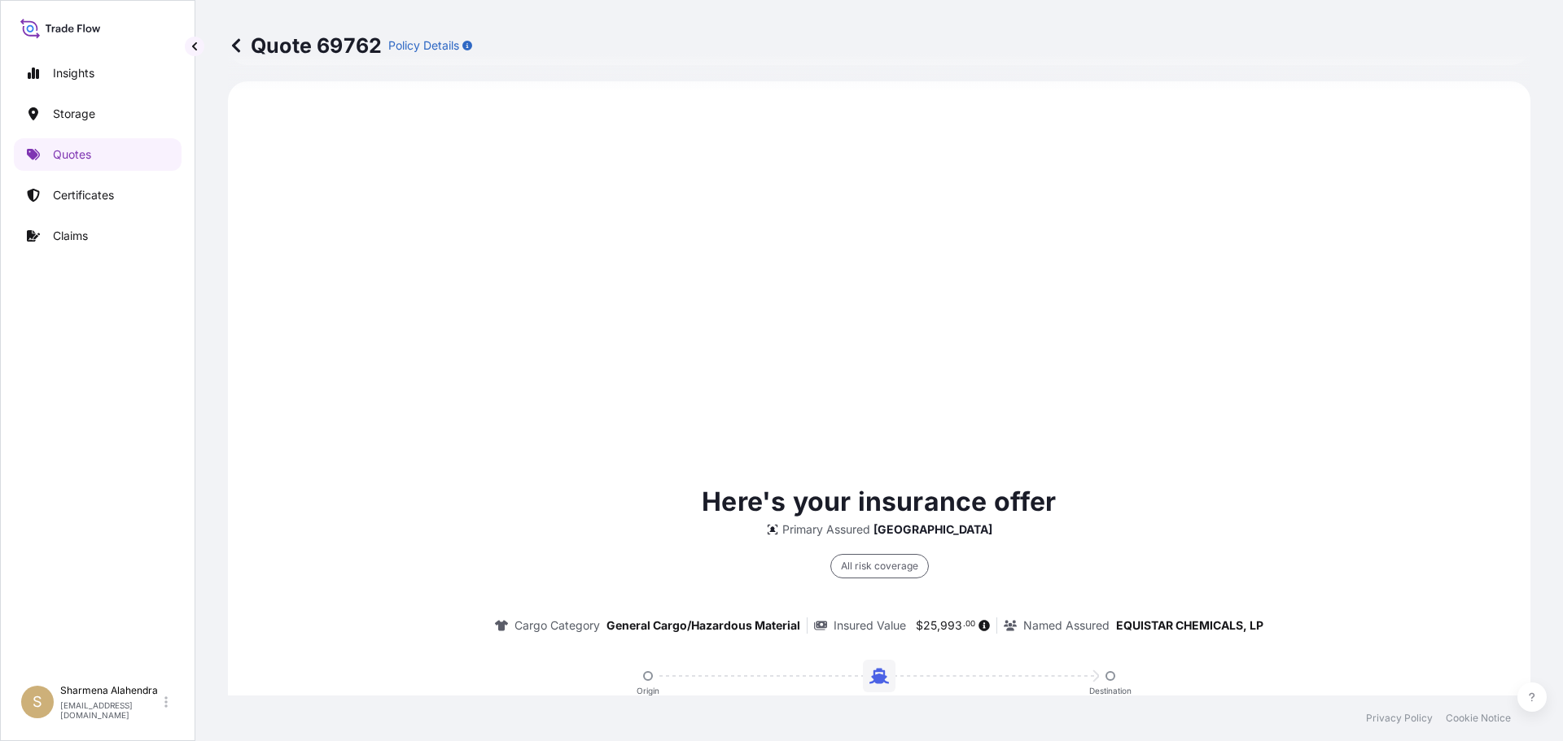
click at [703, 426] on div "Here's your insurance offer Primary Assured Malaysia All risk coverage Cargo Ca…" at bounding box center [879, 683] width 1257 height 1158
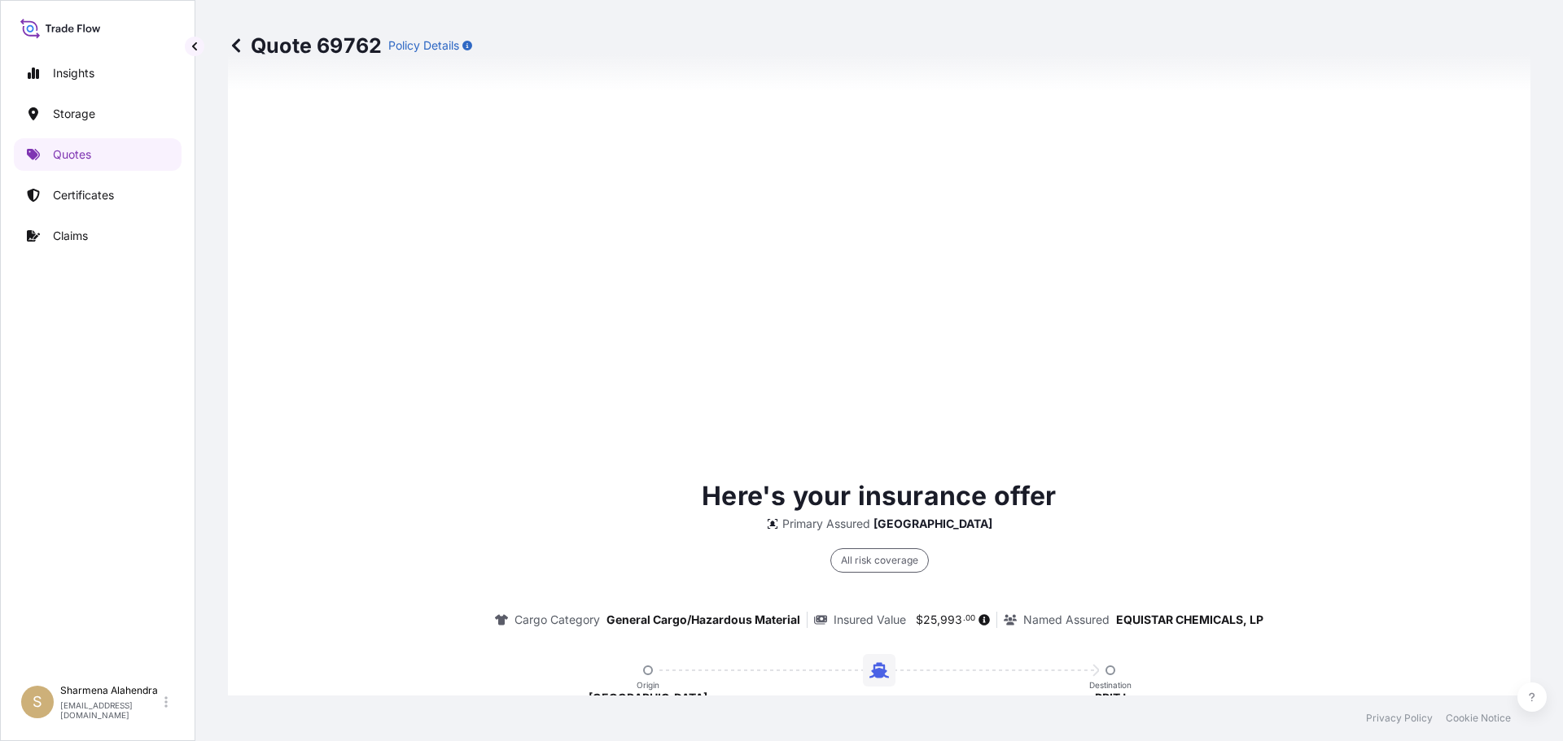
scroll to position [2327, 0]
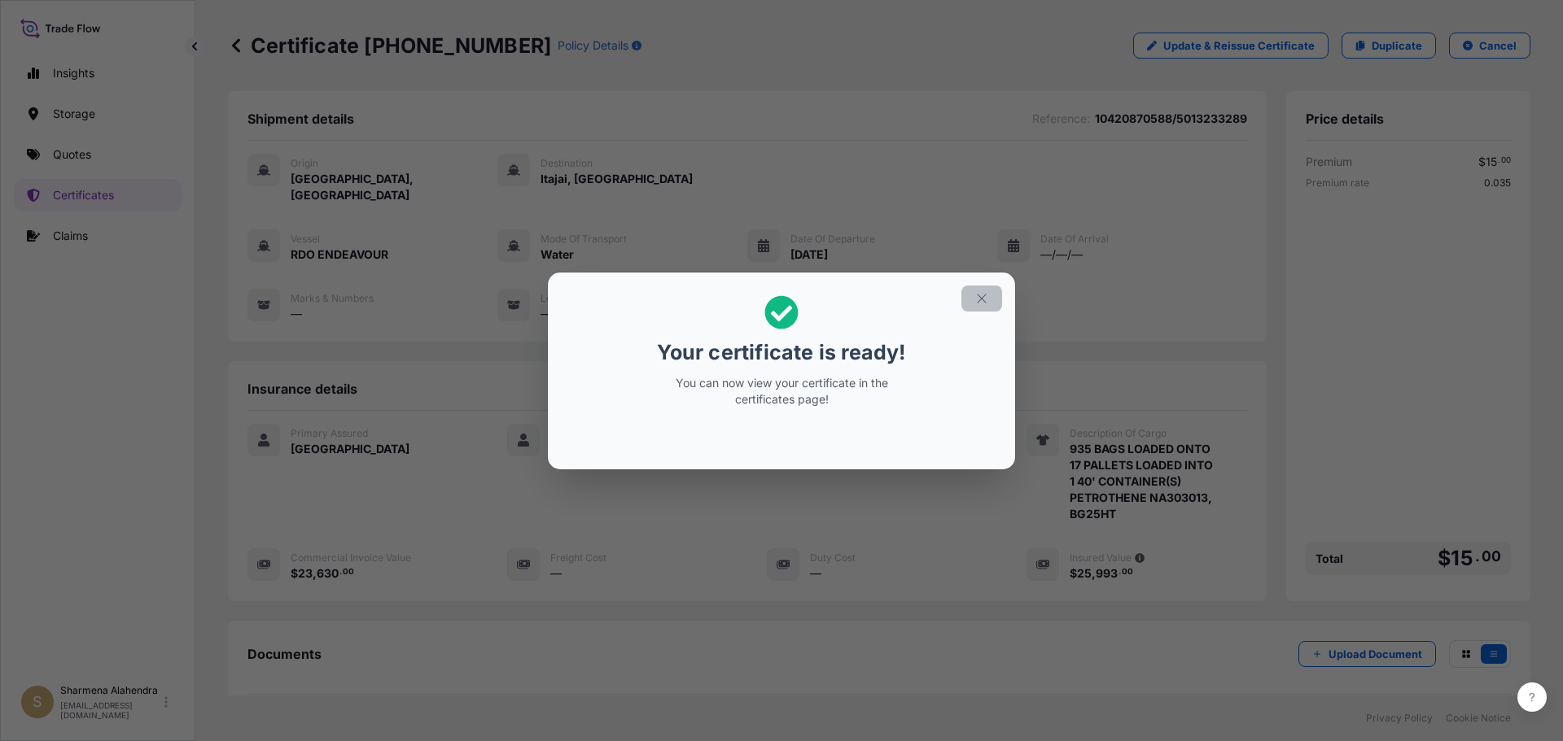
click at [981, 304] on icon "button" at bounding box center [981, 298] width 15 height 15
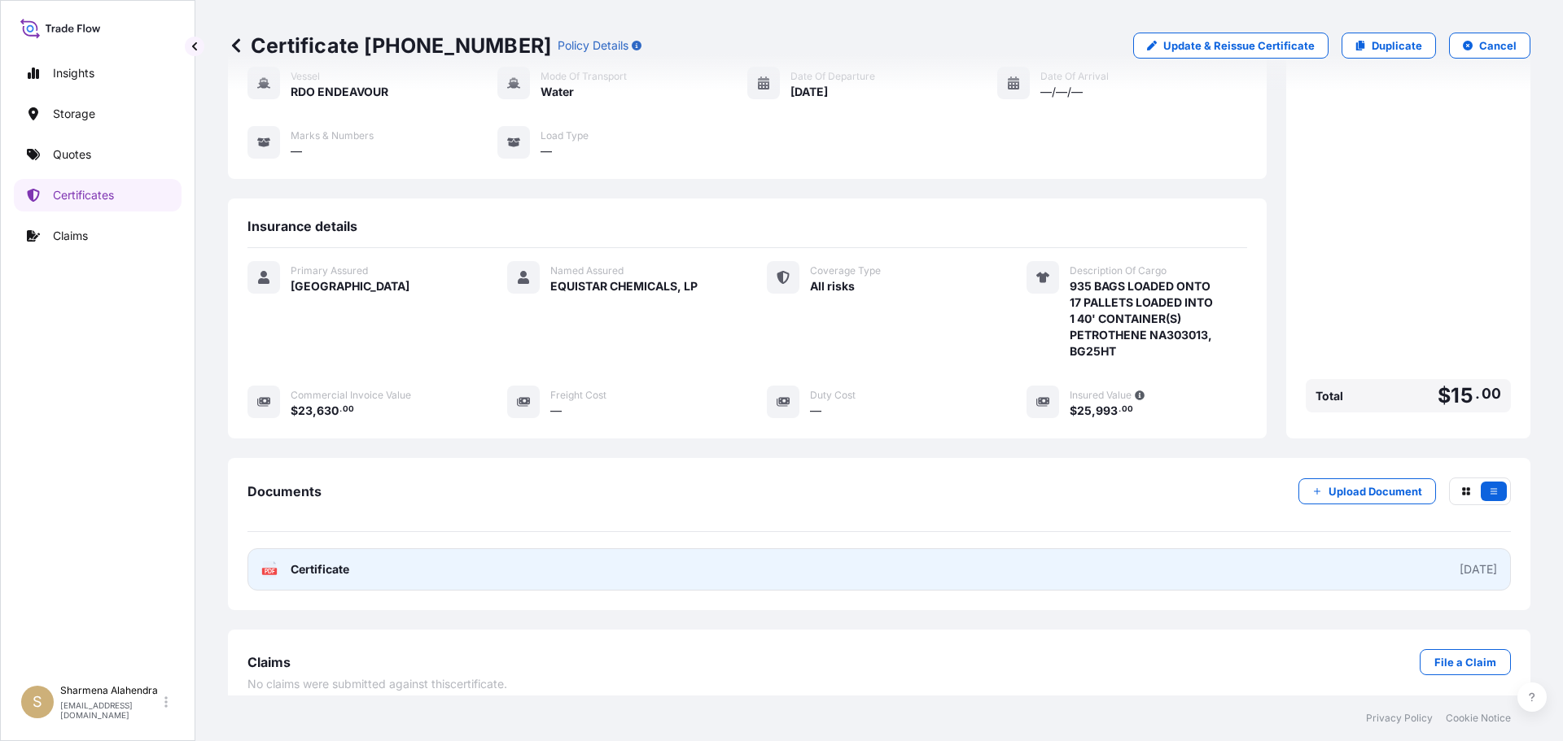
click at [735, 549] on link "PDF Certificate [DATE]" at bounding box center [878, 570] width 1263 height 42
